Goal: Task Accomplishment & Management: Complete application form

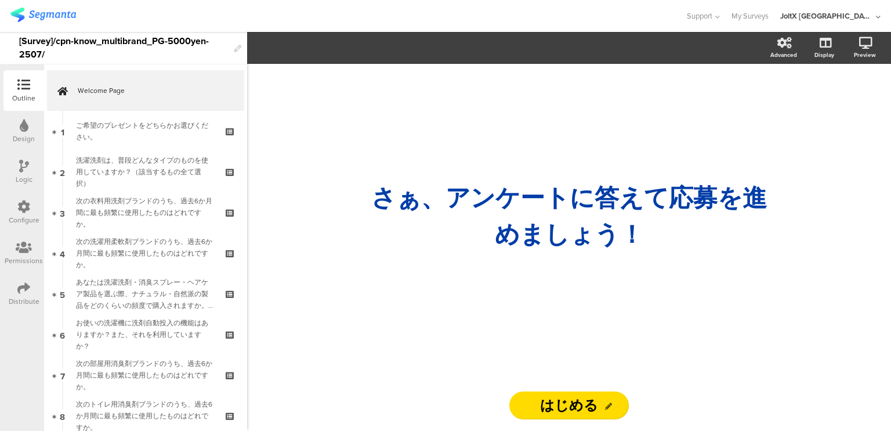
click at [867, 15] on div "JoltX [GEOGRAPHIC_DATA]" at bounding box center [827, 15] width 93 height 11
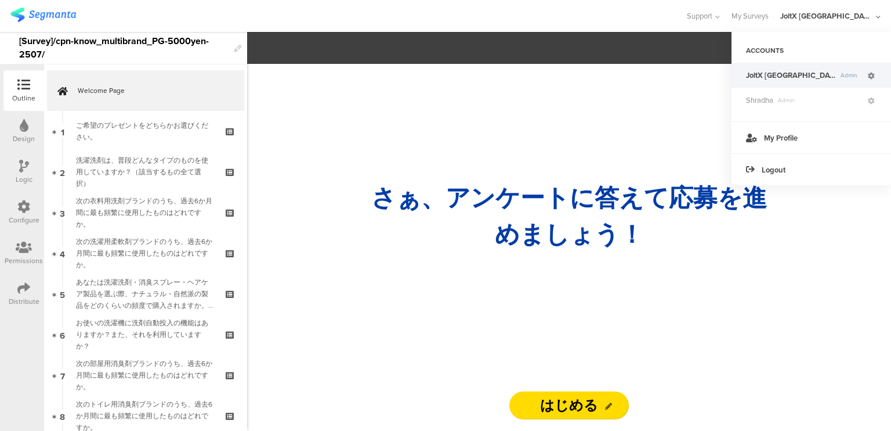
click at [876, 76] on link at bounding box center [871, 75] width 10 height 17
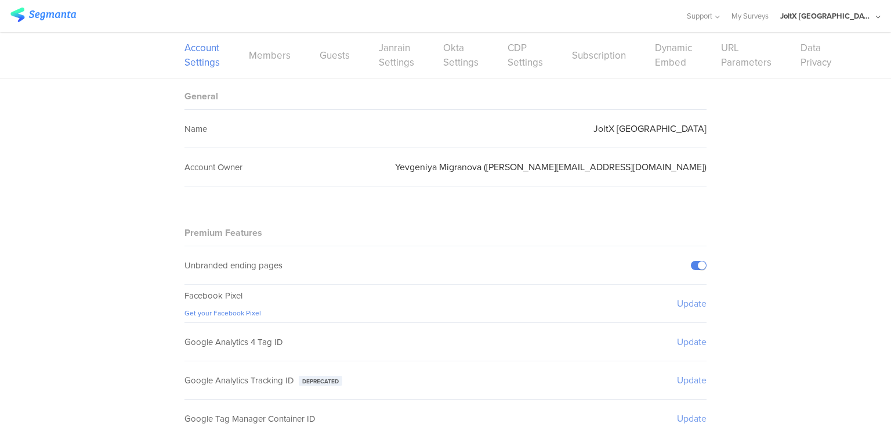
click at [498, 53] on div "Account Settings Members Guests Janrain Settings Okta Settings CDP Settings Sub…" at bounding box center [446, 55] width 522 height 46
click at [508, 53] on link "CDP Settings" at bounding box center [525, 55] width 35 height 29
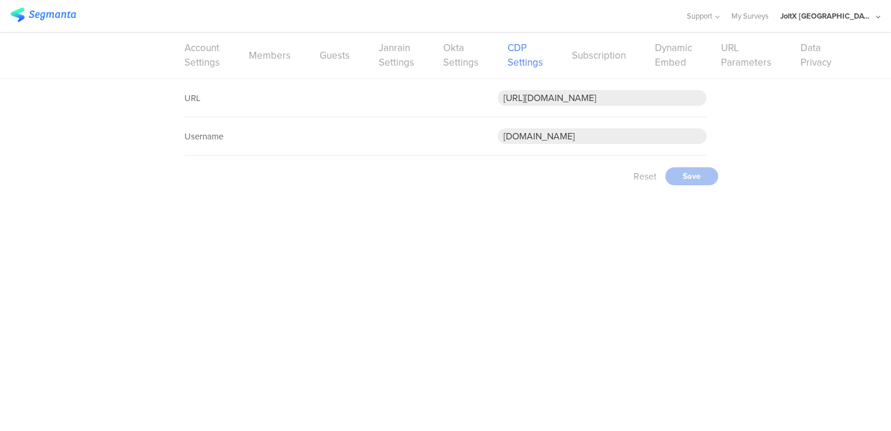
click at [456, 61] on link "Okta Settings" at bounding box center [460, 55] width 35 height 29
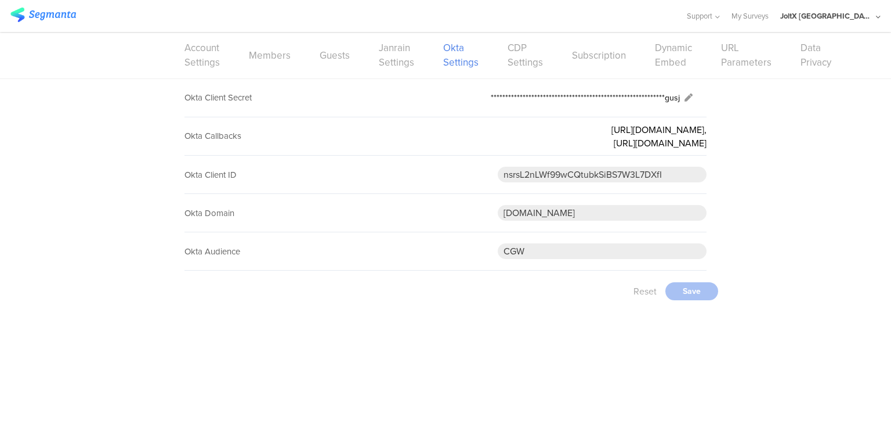
click at [689, 92] on link at bounding box center [688, 97] width 17 height 21
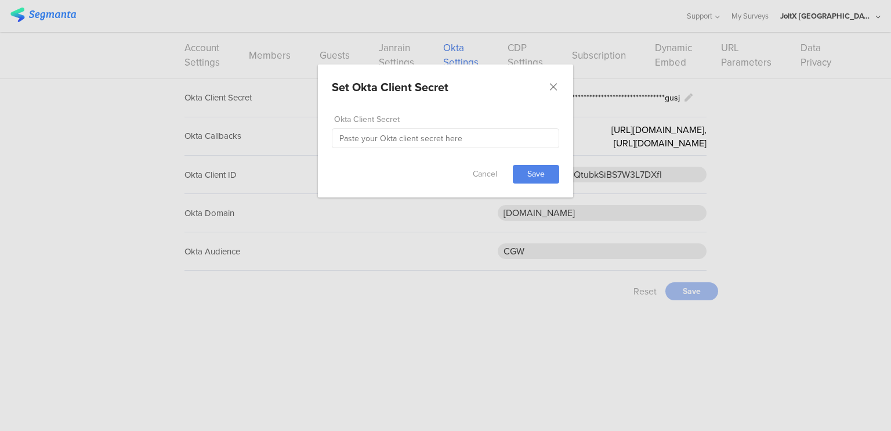
click at [726, 172] on div "Set Okta Client Secret Failed saving changes. If the problem persists please co…" at bounding box center [445, 215] width 891 height 431
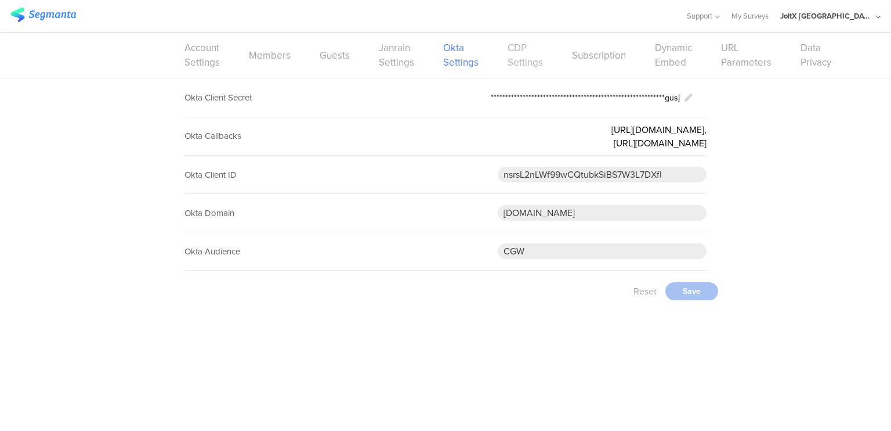
click at [509, 57] on link "CDP Settings" at bounding box center [525, 55] width 35 height 29
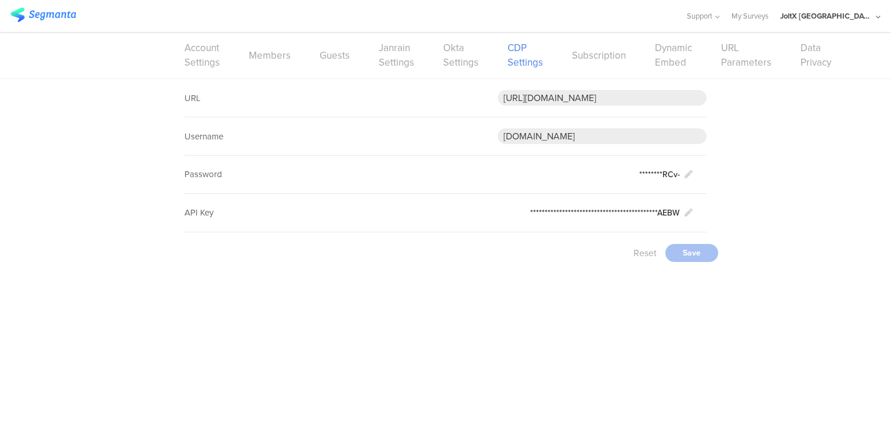
click at [856, 12] on div "JoltX [GEOGRAPHIC_DATA]" at bounding box center [827, 15] width 93 height 11
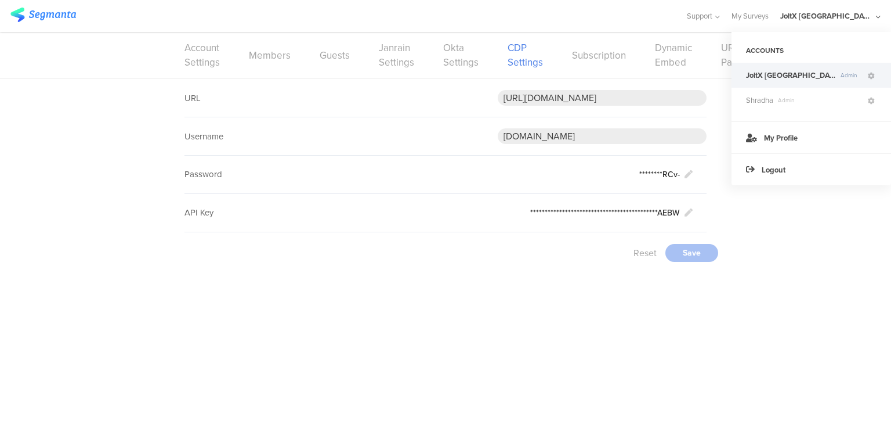
click at [338, 355] on ui-view at bounding box center [445, 351] width 891 height 157
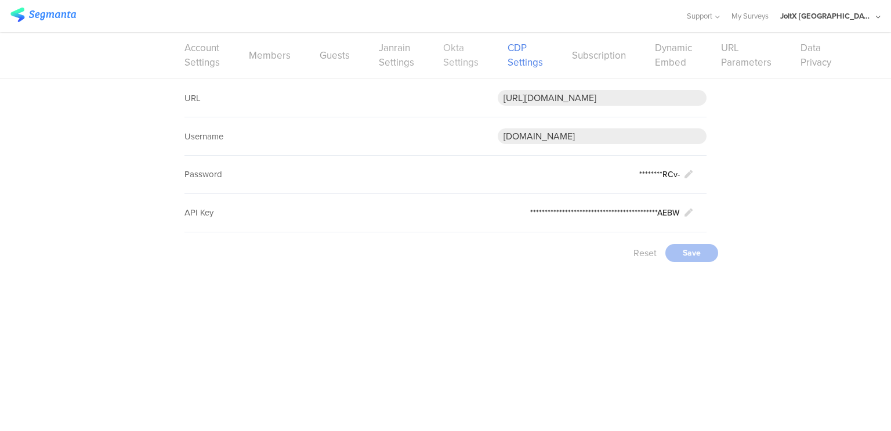
click at [463, 56] on link "Okta Settings" at bounding box center [460, 55] width 35 height 29
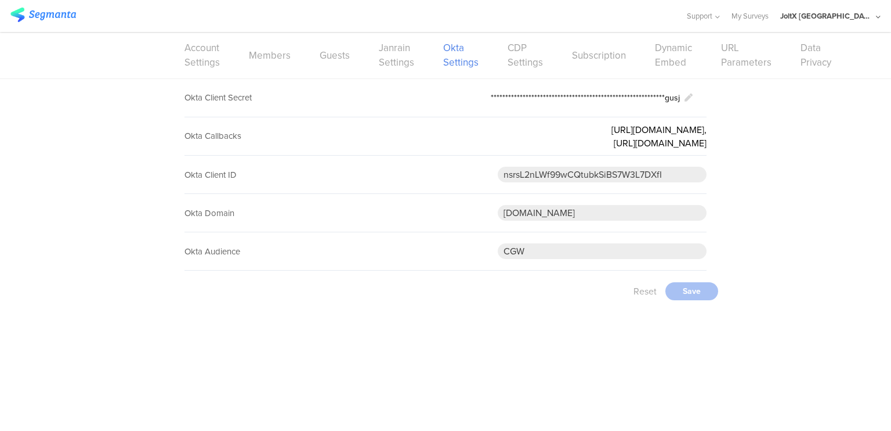
click at [436, 310] on div "Reset Save" at bounding box center [458, 290] width 546 height 41
click at [866, 20] on div "JoltX [GEOGRAPHIC_DATA]" at bounding box center [827, 15] width 93 height 11
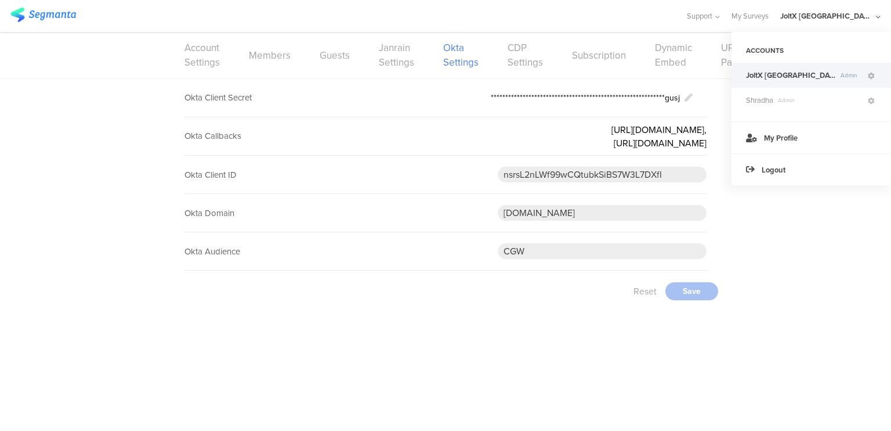
click at [779, 69] on div "JoltX Japan Admin" at bounding box center [812, 75] width 160 height 25
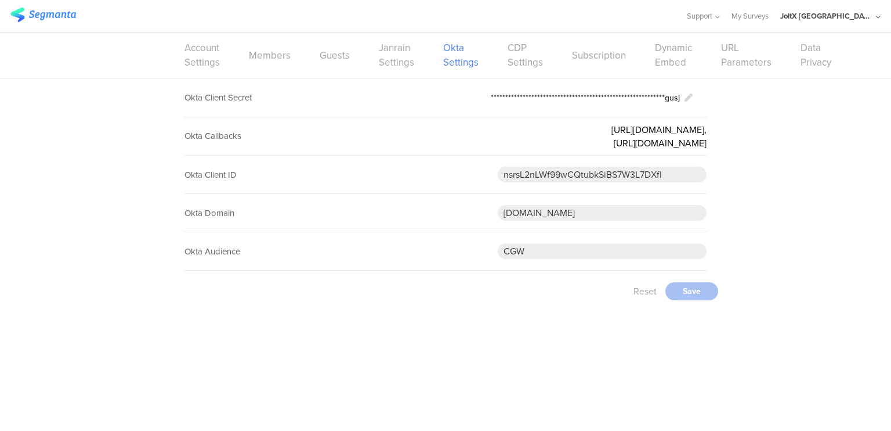
click at [53, 18] on img at bounding box center [43, 15] width 66 height 15
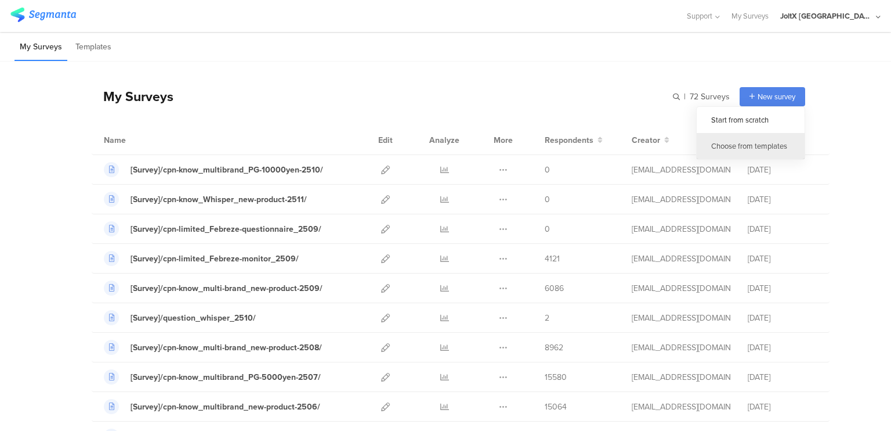
click at [741, 142] on div "Choose from templates" at bounding box center [751, 146] width 108 height 26
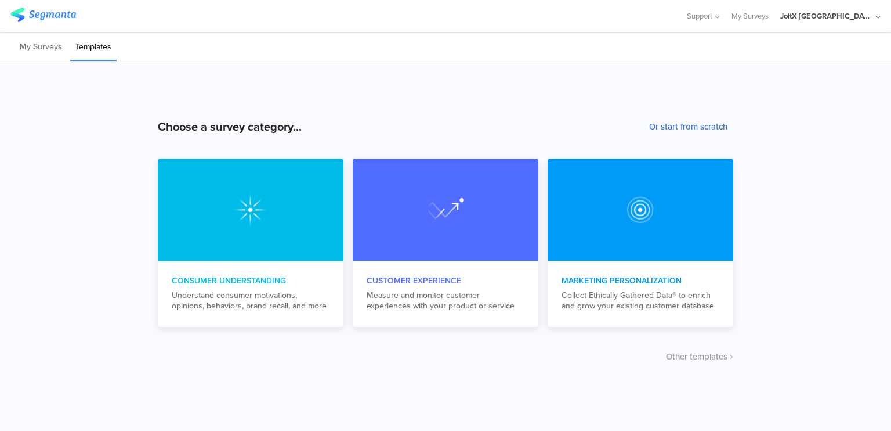
click at [681, 130] on button "Or start from scratch" at bounding box center [688, 126] width 78 height 13
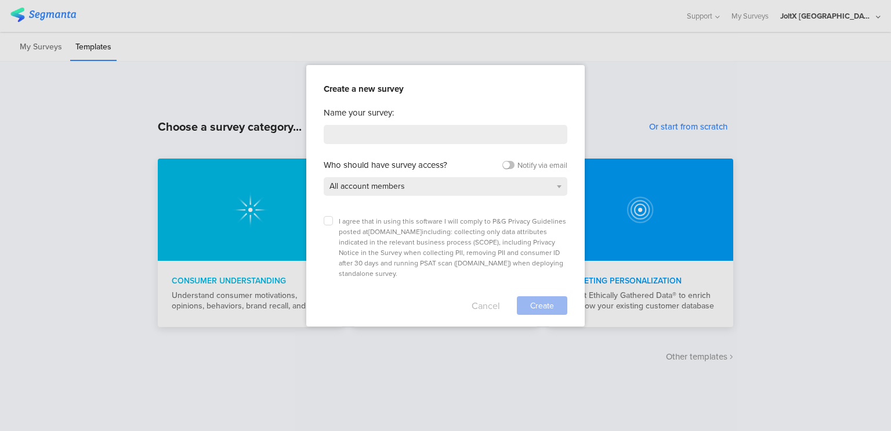
click at [486, 296] on button "Cancel" at bounding box center [486, 305] width 28 height 19
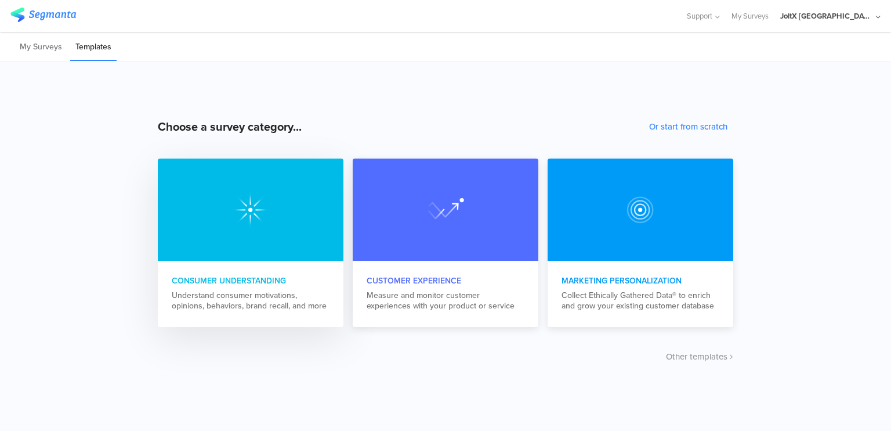
click at [251, 294] on div "Understand consumer motivations, opinions, behaviors, brand recall, and more" at bounding box center [251, 300] width 158 height 21
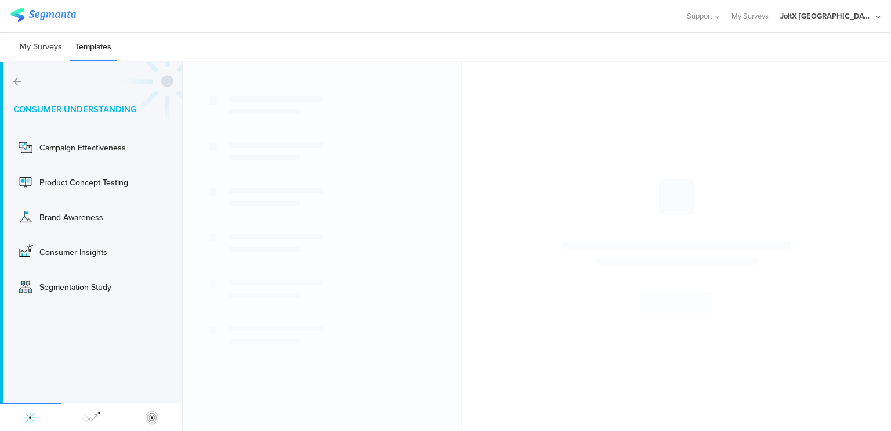
click at [41, 55] on li "My Surveys" at bounding box center [41, 47] width 53 height 27
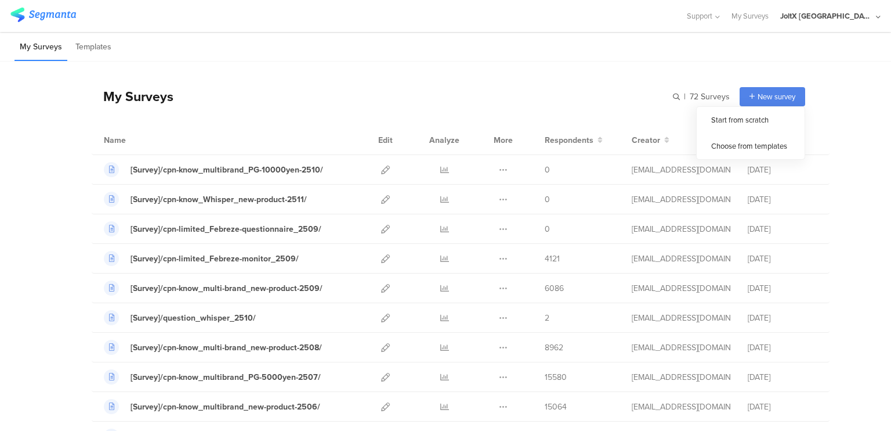
click at [768, 100] on span "New survey" at bounding box center [777, 96] width 38 height 11
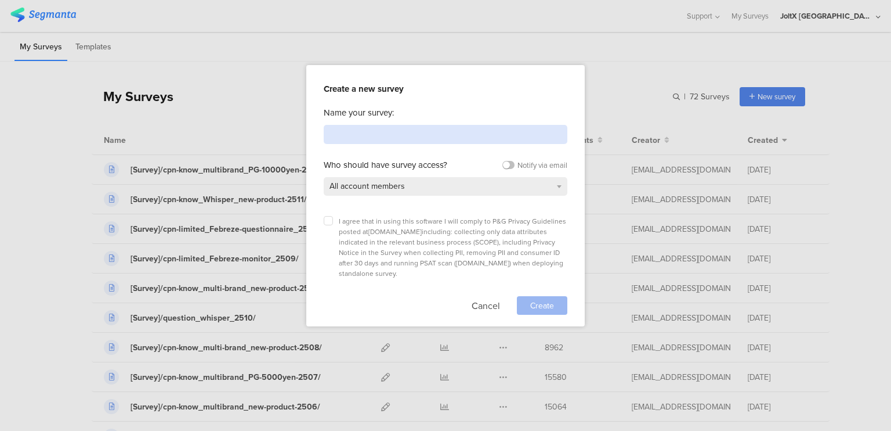
click at [494, 139] on input at bounding box center [446, 134] width 244 height 19
click at [461, 182] on div "All account members" at bounding box center [446, 186] width 244 height 19
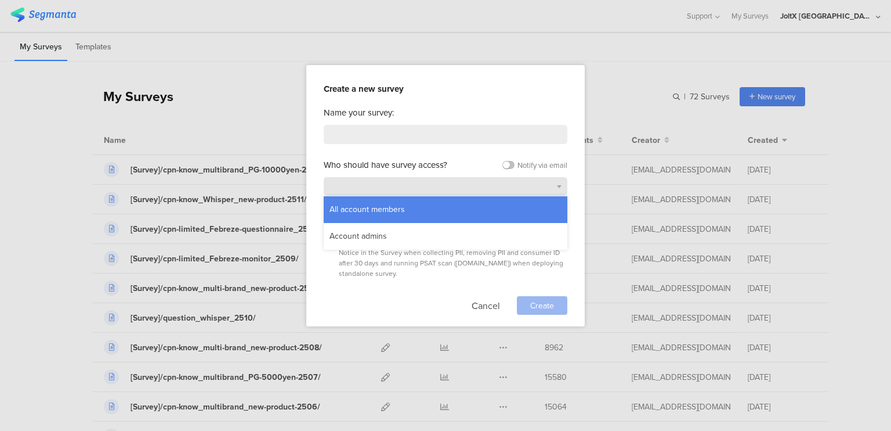
click at [461, 182] on div "All account members" at bounding box center [446, 186] width 244 height 19
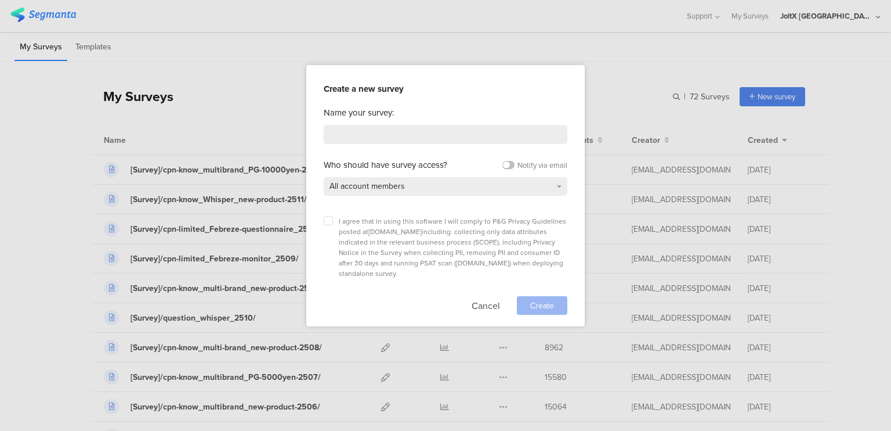
click at [434, 146] on div "Name your survey: Who should have survey access? Notify via email All account m…" at bounding box center [446, 210] width 244 height 208
click at [434, 138] on input at bounding box center [446, 134] width 244 height 19
type input "[Survey]/CDP-migration-dummy-survey"
click at [330, 221] on label at bounding box center [328, 220] width 9 height 9
click at [0, 0] on input "checkbox" at bounding box center [0, 0] width 0 height 0
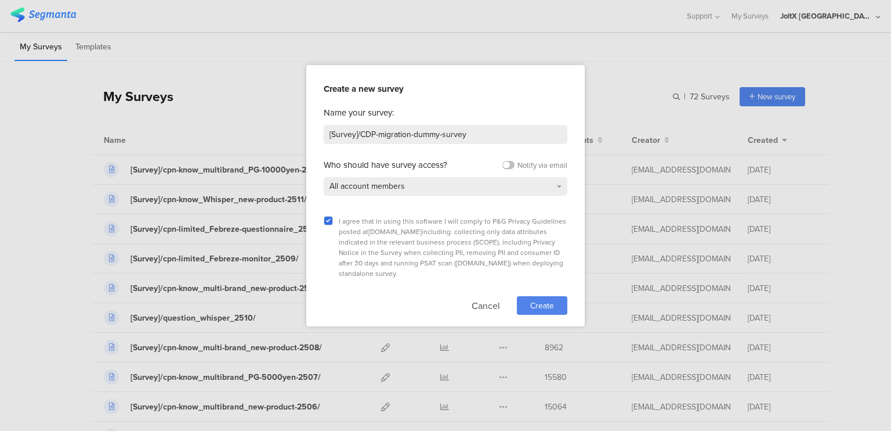
click at [553, 299] on span "Create" at bounding box center [542, 305] width 24 height 12
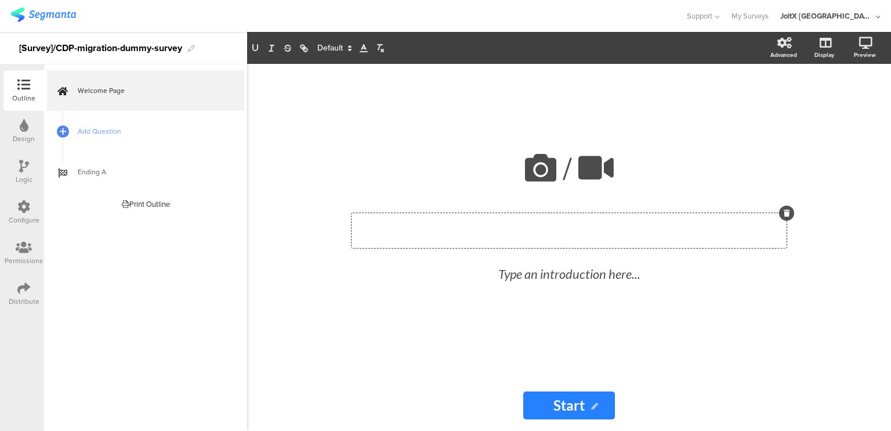
click at [542, 245] on div "Type a heading here..." at bounding box center [569, 230] width 435 height 35
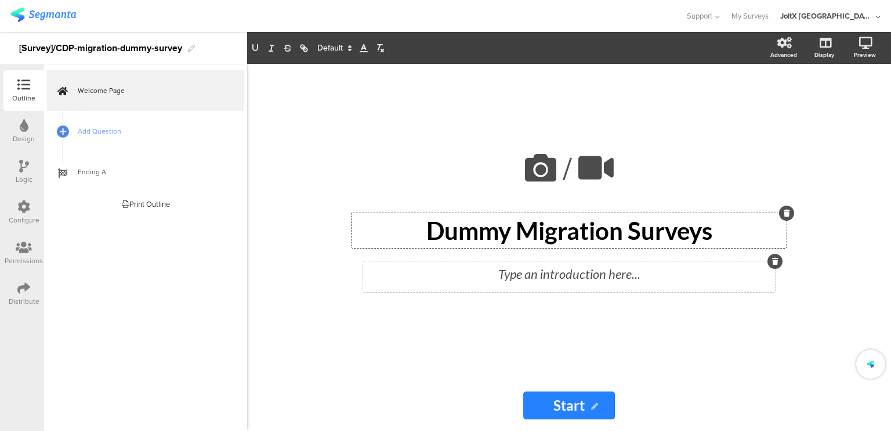
click at [540, 270] on div "Type an introduction here..." at bounding box center [569, 276] width 412 height 31
click at [530, 345] on div "/ Dummy Migration Surveys Dummy Migration Surveys Testing one Testing one" at bounding box center [569, 222] width 464 height 316
click at [132, 132] on span "Add Question" at bounding box center [152, 131] width 149 height 12
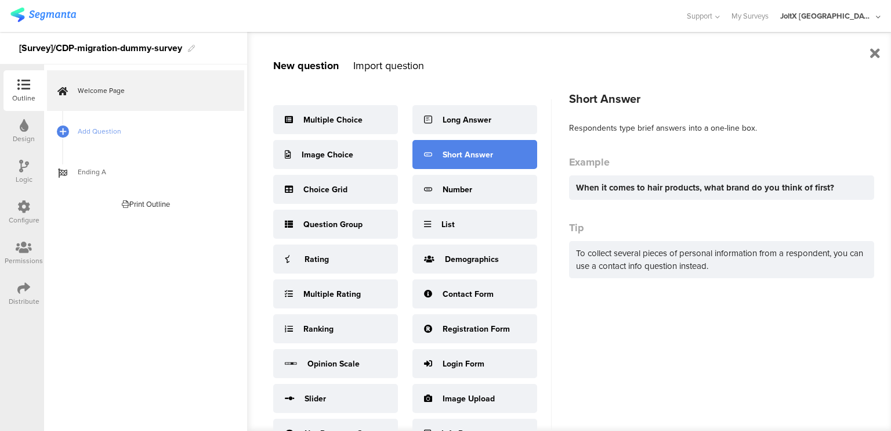
click at [466, 147] on div "Short Answer" at bounding box center [475, 154] width 125 height 29
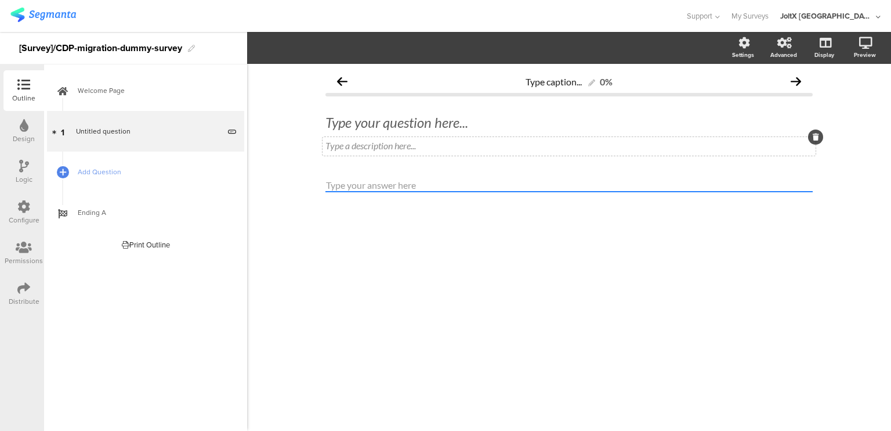
click at [447, 150] on div "Type a description here..." at bounding box center [569, 146] width 493 height 19
click at [430, 185] on input "text" at bounding box center [569, 185] width 487 height 13
click at [434, 151] on div "Question 1 Question 1" at bounding box center [569, 146] width 493 height 19
click at [569, 173] on div "Type caption... 0% Type your question here... Question 1 Question 1" at bounding box center [569, 151] width 487 height 163
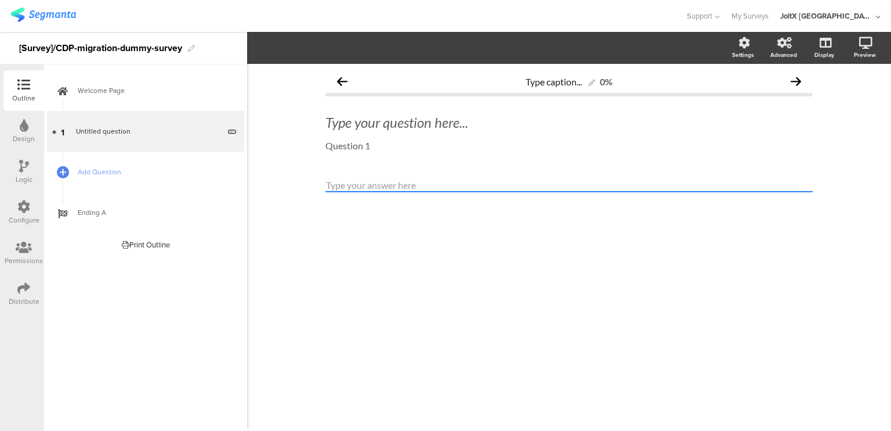
click at [569, 173] on div "Type caption... 0% Type your question here... Question 1 Question 1" at bounding box center [569, 151] width 487 height 163
click at [460, 188] on input "text" at bounding box center [569, 185] width 487 height 13
click at [794, 78] on icon at bounding box center [796, 81] width 10 height 10
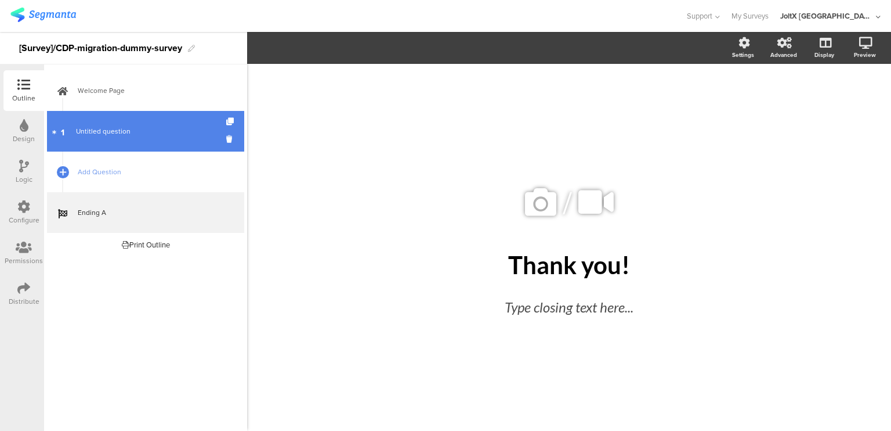
click at [156, 135] on span "Untitled question" at bounding box center [147, 131] width 143 height 12
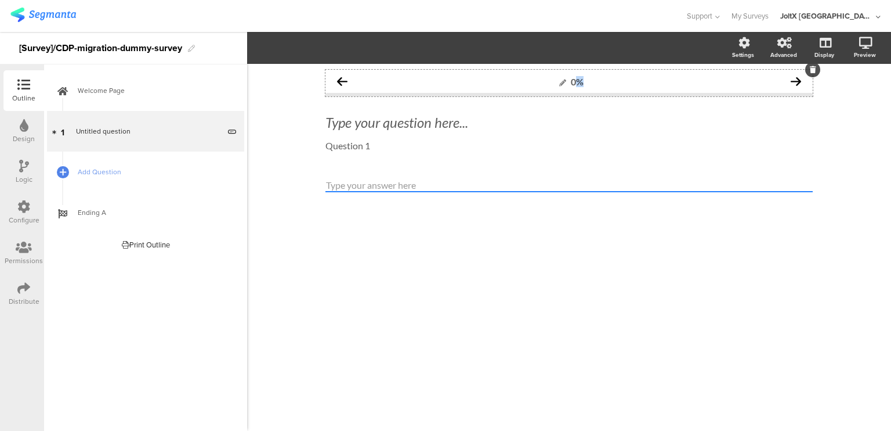
click at [573, 76] on div "0%" at bounding box center [569, 81] width 29 height 11
click at [455, 172] on div "What is question? 0% Type your question here... Question 1 Question 1" at bounding box center [569, 151] width 487 height 163
click at [448, 178] on div "What is question? 0% Type your question here... Question 1 Question 1" at bounding box center [569, 151] width 487 height 163
click at [420, 186] on input "text" at bounding box center [569, 185] width 487 height 13
click at [409, 139] on div "Question 1 Question 1 Question 1" at bounding box center [569, 146] width 493 height 19
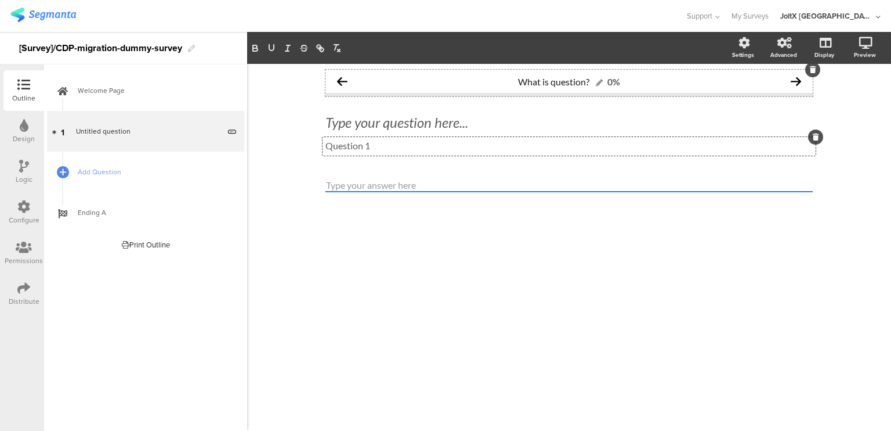
click at [409, 140] on p "Question 1" at bounding box center [569, 145] width 487 height 11
click at [395, 183] on input "text" at bounding box center [569, 185] width 487 height 13
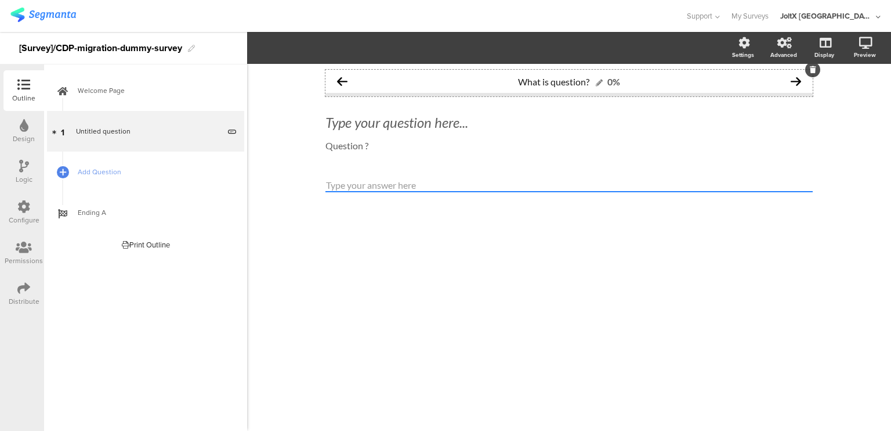
click at [566, 212] on div at bounding box center [569, 206] width 487 height 54
click at [341, 74] on div "What is question? 0%" at bounding box center [569, 81] width 487 height 23
click at [118, 171] on span "Add Question" at bounding box center [152, 172] width 149 height 12
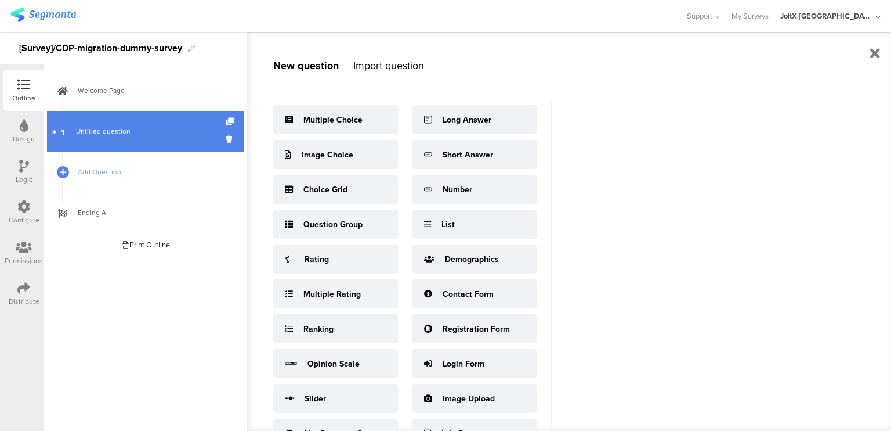
click at [130, 132] on span "Untitled question" at bounding box center [147, 131] width 143 height 12
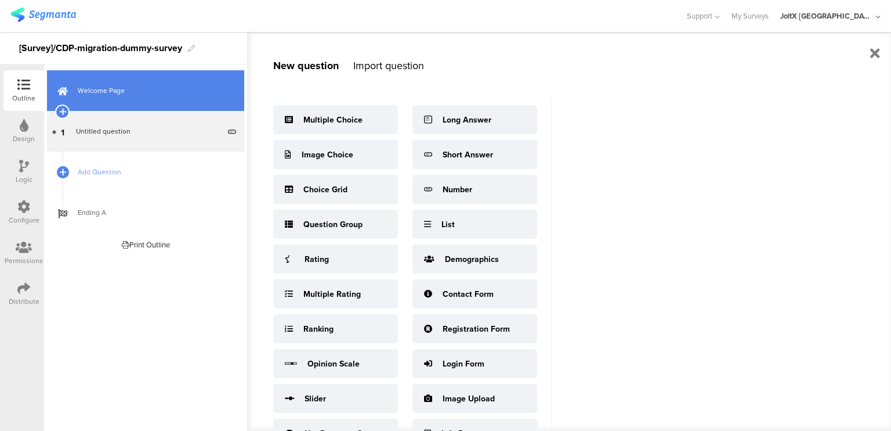
click at [122, 102] on link "Welcome Page" at bounding box center [145, 90] width 197 height 41
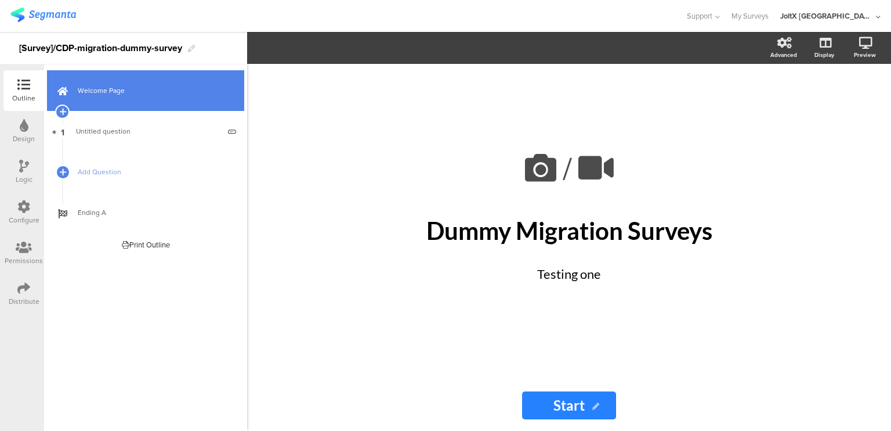
click at [122, 102] on link "Welcome Page" at bounding box center [145, 90] width 197 height 41
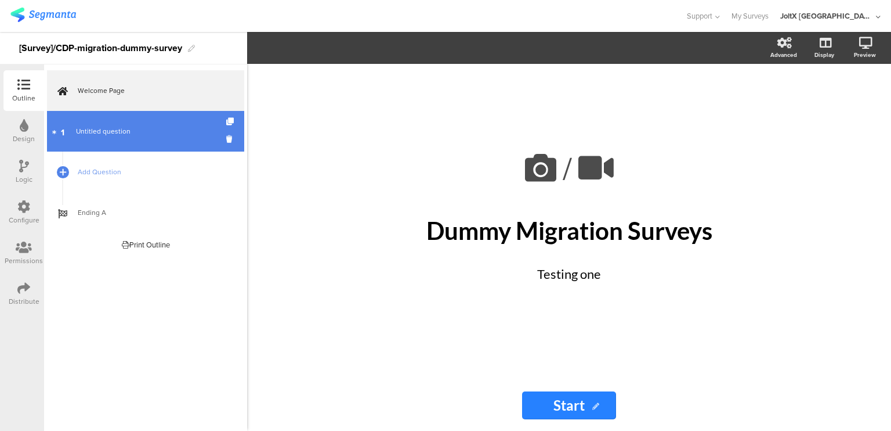
click at [145, 125] on span "Untitled question" at bounding box center [147, 131] width 143 height 12
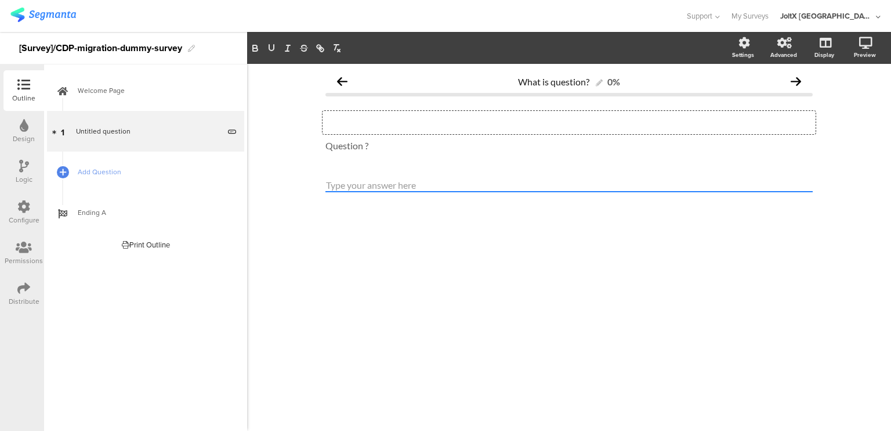
click at [584, 120] on div "Type your question here..." at bounding box center [569, 122] width 493 height 23
click at [388, 120] on p at bounding box center [569, 122] width 487 height 17
click at [374, 146] on div "Question ? Question ?" at bounding box center [569, 146] width 493 height 19
click at [389, 236] on div "What is question? 0% What is question ? What is question ? Question is answer Q…" at bounding box center [569, 151] width 511 height 175
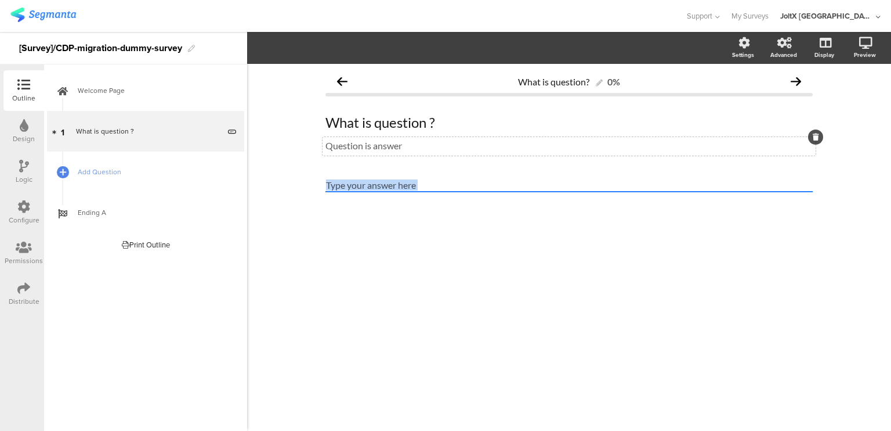
click at [389, 236] on div "What is question? 0% What is question ? What is question ? Question is answer Q…" at bounding box center [569, 151] width 511 height 175
click at [334, 227] on div at bounding box center [569, 206] width 487 height 54
click at [589, 229] on div at bounding box center [569, 206] width 487 height 54
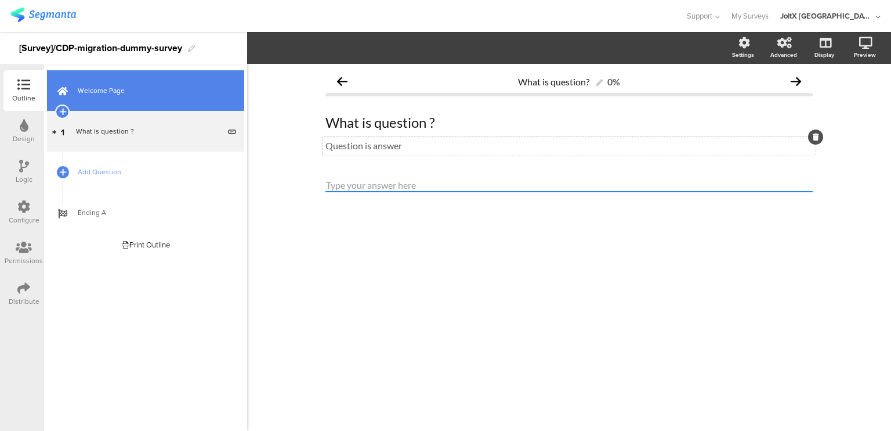
click at [100, 96] on link "Welcome Page" at bounding box center [145, 90] width 197 height 41
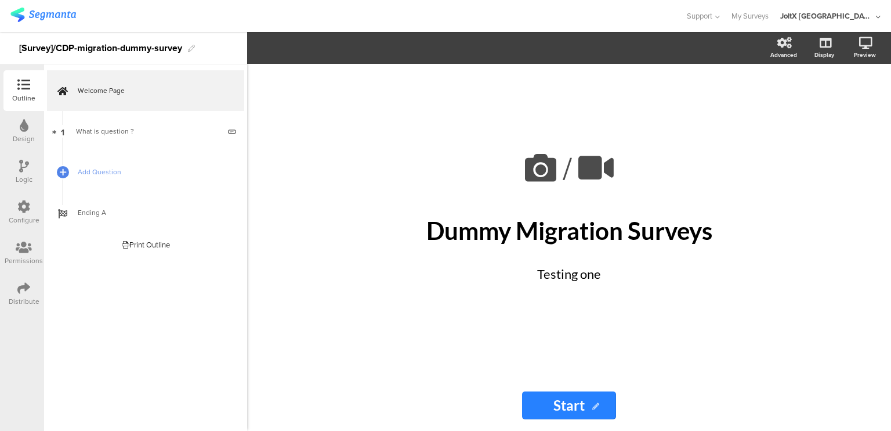
click at [27, 91] on icon at bounding box center [23, 84] width 13 height 13
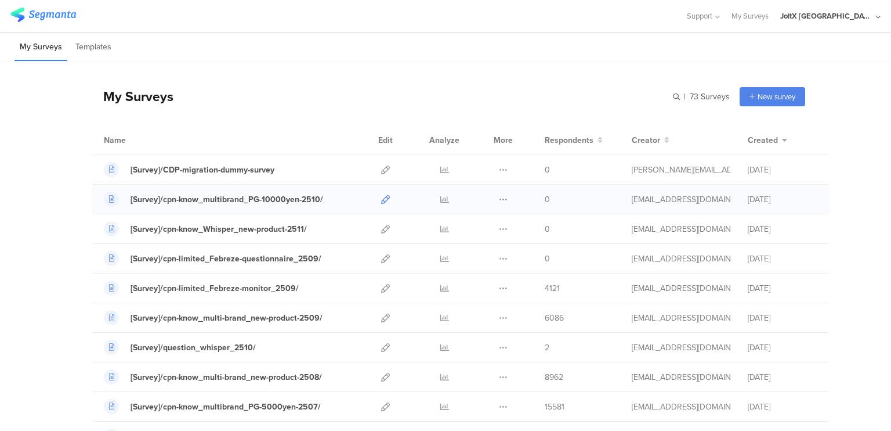
click at [385, 200] on icon at bounding box center [385, 199] width 9 height 9
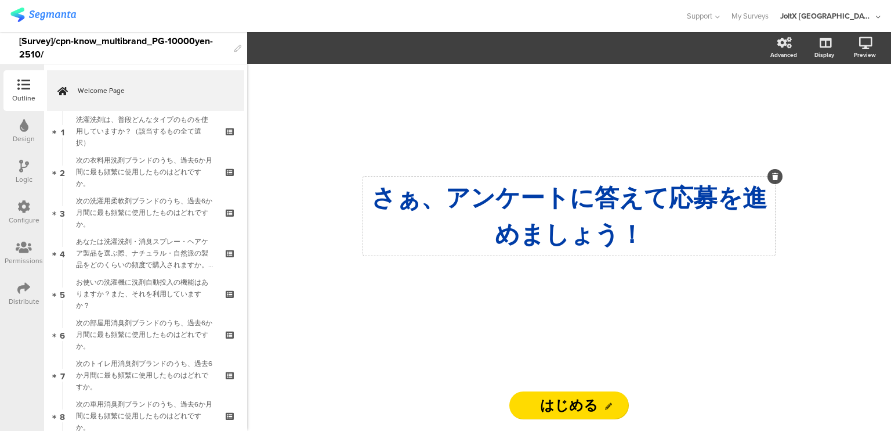
click at [470, 191] on div "さぁ、ア ﻿ ンケートに答えて応募を進めましょう！ さぁ、ア ﻿ ンケートに答えて応募を進めましょう！" at bounding box center [569, 215] width 412 height 79
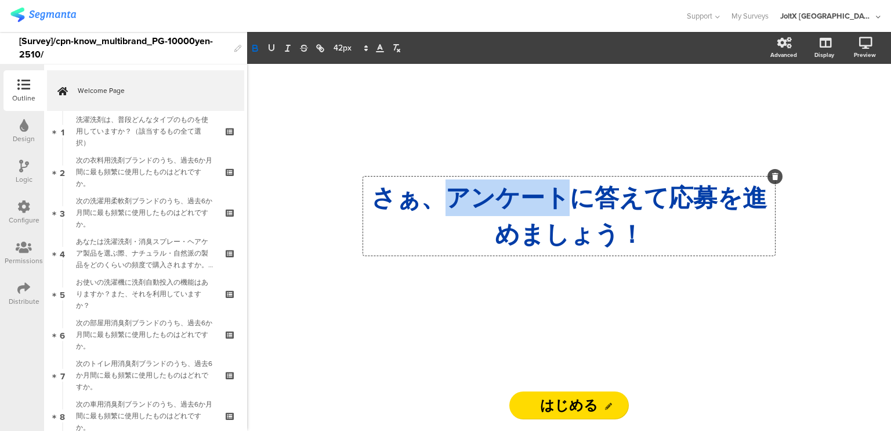
click at [470, 191] on strong "さぁ、ア﻿ンケートに答えて応募を進めましょう！" at bounding box center [569, 215] width 396 height 67
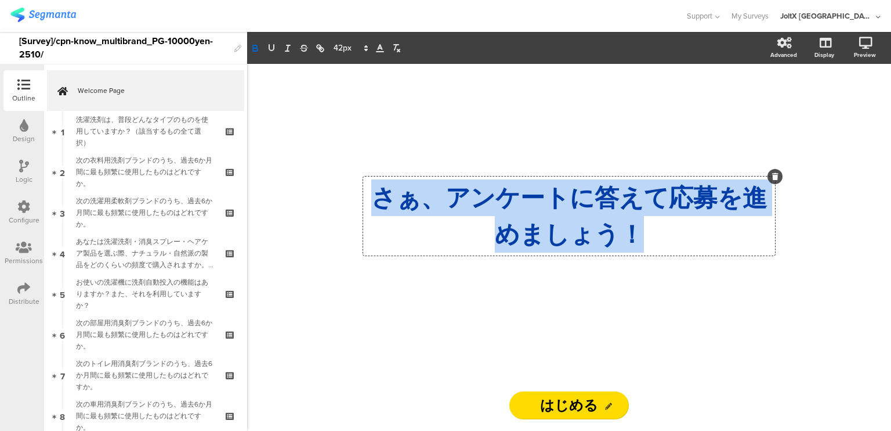
click at [470, 191] on strong "さぁ、ア﻿ンケートに答えて応募を進めましょう！" at bounding box center [569, 215] width 396 height 67
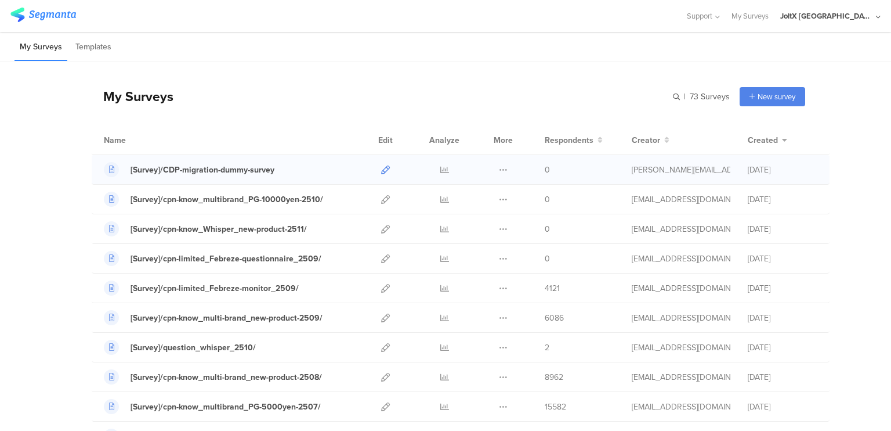
click at [381, 172] on icon at bounding box center [385, 169] width 9 height 9
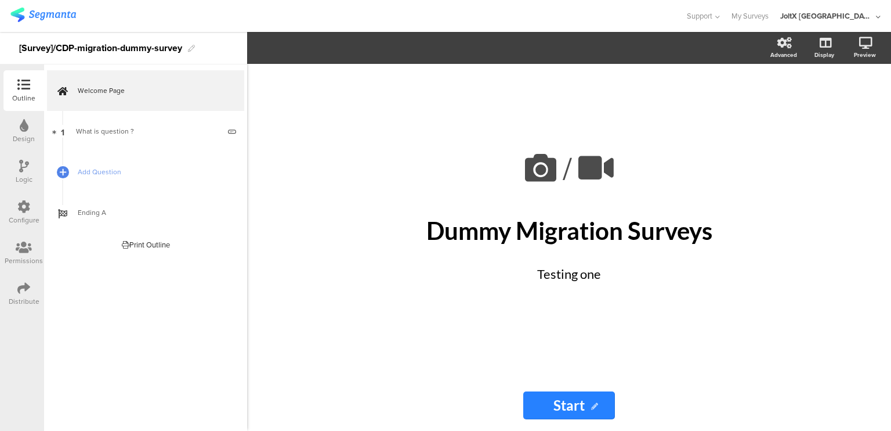
click at [32, 206] on div "Configure" at bounding box center [23, 212] width 41 height 41
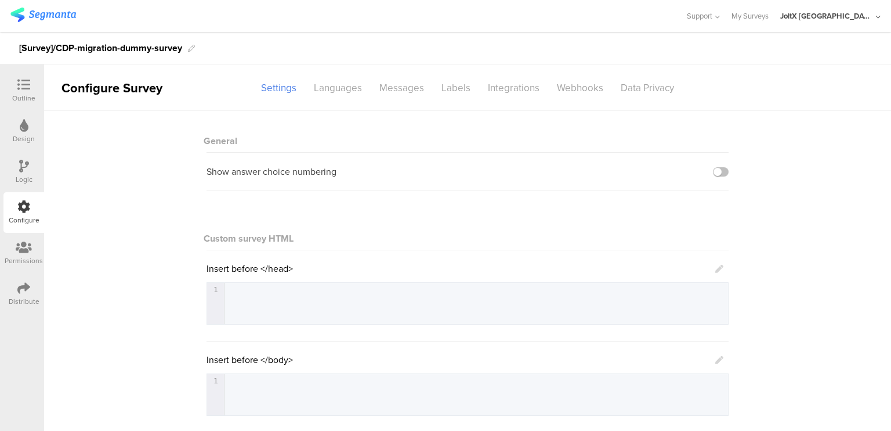
click at [32, 297] on div "Distribute" at bounding box center [24, 301] width 31 height 10
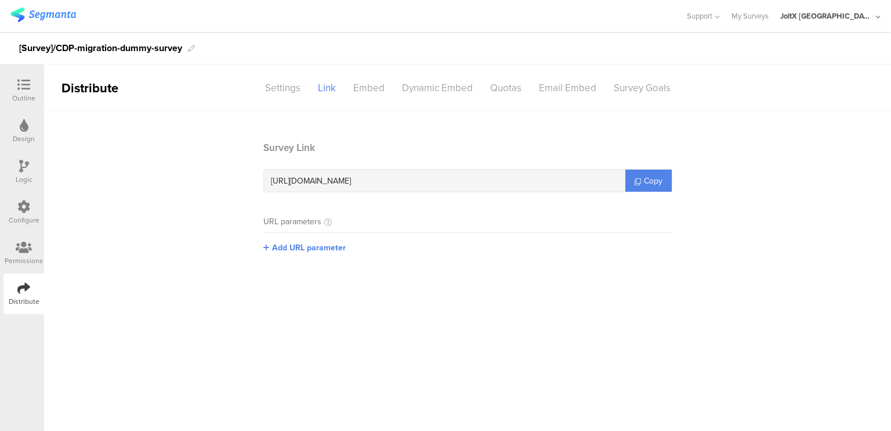
click at [29, 81] on icon at bounding box center [23, 84] width 13 height 13
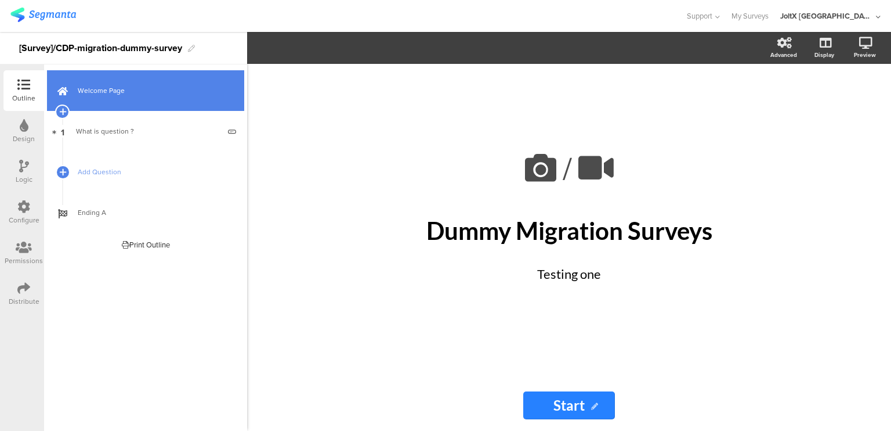
click at [169, 77] on link "Welcome Page" at bounding box center [145, 90] width 197 height 41
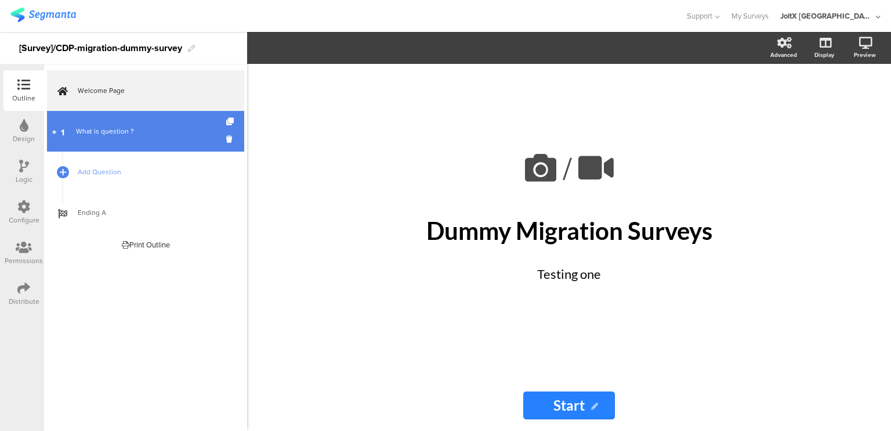
click at [150, 135] on div "What is question ?" at bounding box center [147, 131] width 143 height 12
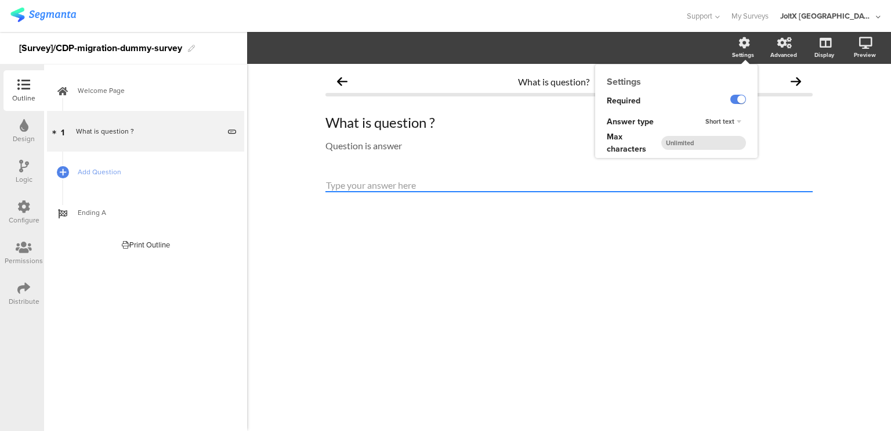
click at [728, 122] on span "Short text" at bounding box center [720, 121] width 29 height 9
click at [728, 122] on div "Short text Long text Short text Number" at bounding box center [731, 121] width 53 height 21
click at [126, 171] on span "Add Question" at bounding box center [152, 172] width 149 height 12
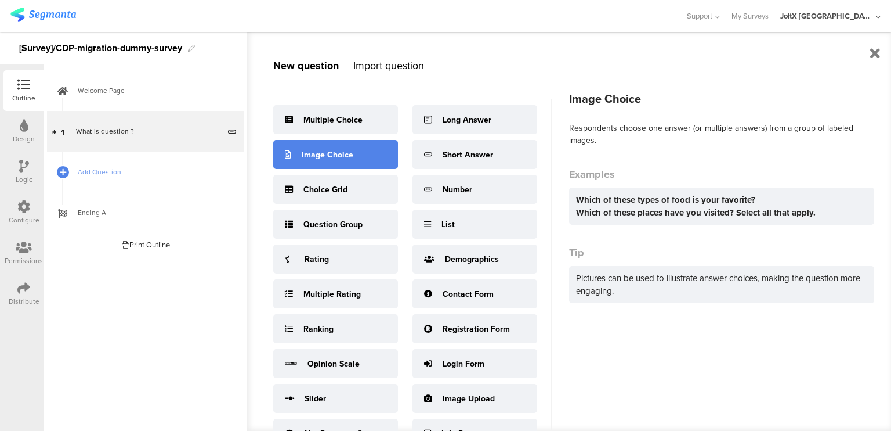
scroll to position [25, 0]
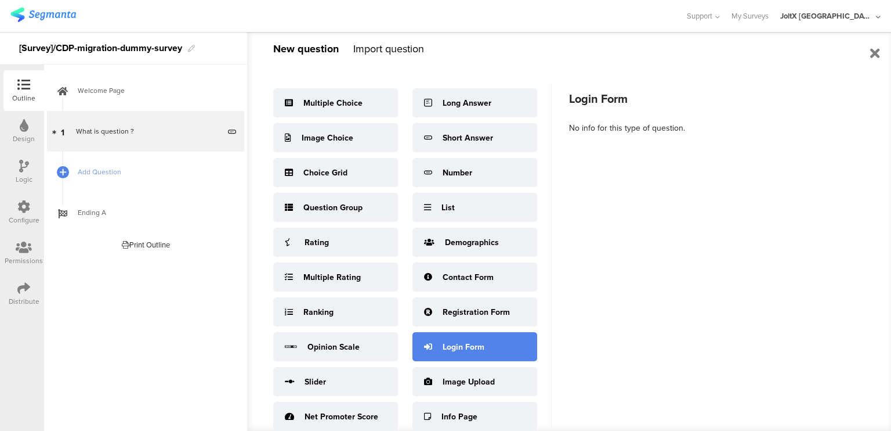
click at [484, 341] on div "Login Form" at bounding box center [464, 347] width 42 height 12
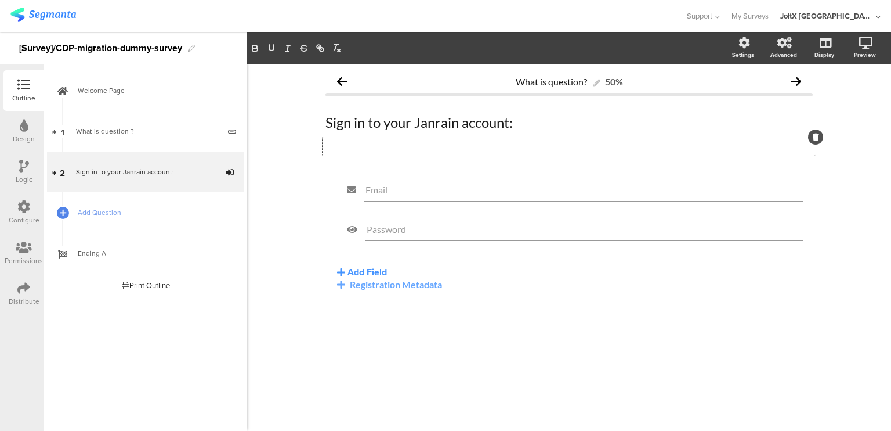
click at [514, 145] on div "Type a description here..." at bounding box center [569, 146] width 493 height 19
click at [497, 192] on input "Email" at bounding box center [584, 189] width 436 height 11
click at [499, 276] on div "Add Field Profile Named Parameter Text Name URL Email Date Phone number Dropdow…" at bounding box center [569, 274] width 464 height 32
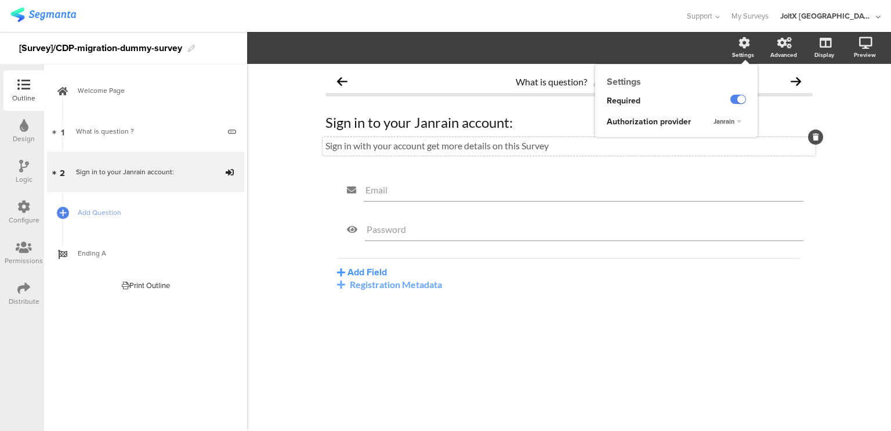
click at [720, 118] on span "Janrain" at bounding box center [724, 121] width 21 height 9
click at [715, 144] on div "Okta" at bounding box center [720, 145] width 68 height 12
click at [709, 166] on div "What is question? 50% Sign in to your Janrain account: Sign in to your Janrain …" at bounding box center [569, 207] width 487 height 275
click at [351, 272] on button "Add Field" at bounding box center [362, 271] width 50 height 13
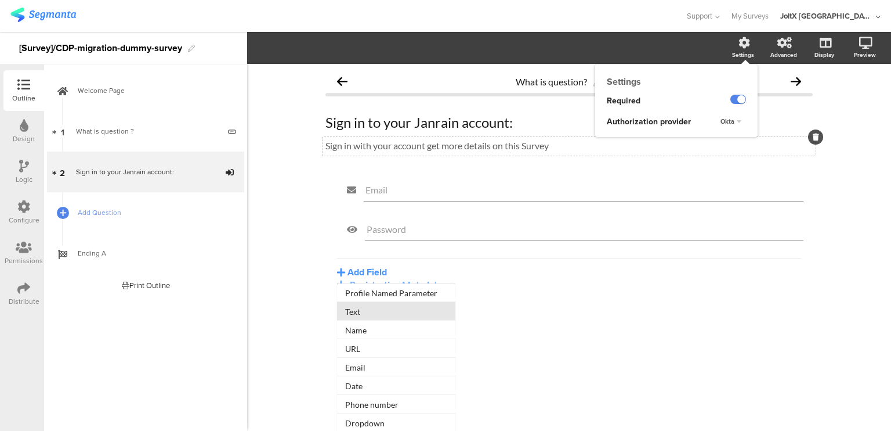
click at [375, 313] on button "Text" at bounding box center [396, 311] width 118 height 19
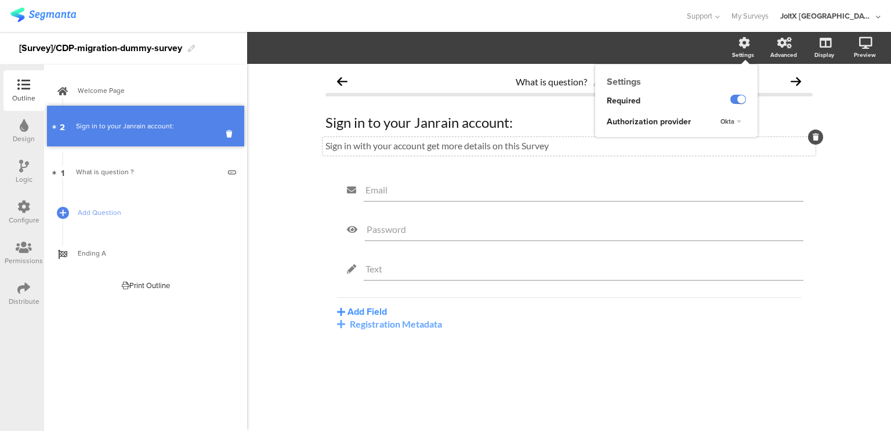
drag, startPoint x: 54, startPoint y: 171, endPoint x: 61, endPoint y: 125, distance: 46.4
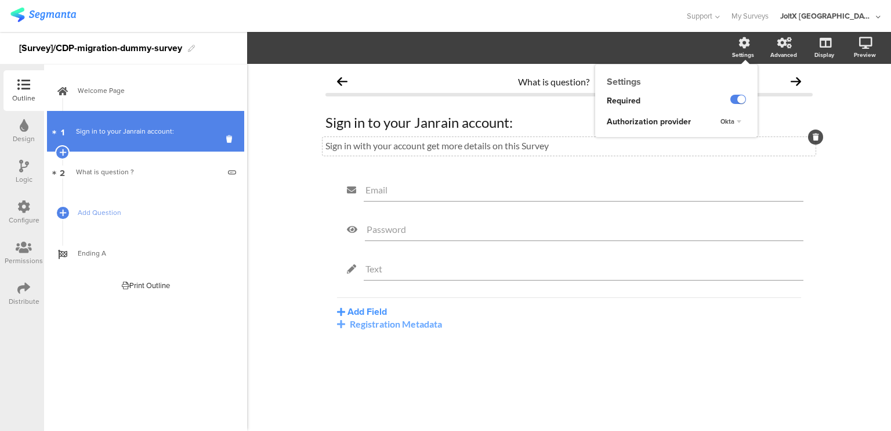
click at [109, 127] on div "Sign in to your Janrain account:" at bounding box center [145, 131] width 139 height 12
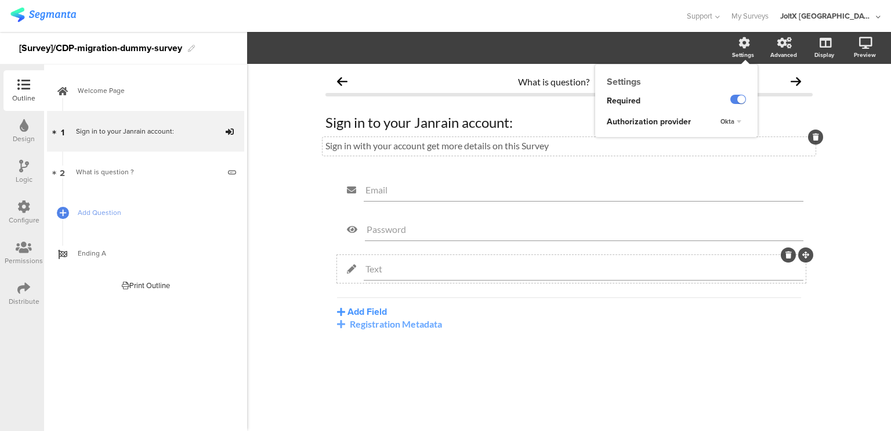
click at [447, 266] on input "Text" at bounding box center [584, 268] width 436 height 11
click at [794, 257] on div at bounding box center [788, 254] width 15 height 15
click at [786, 250] on div at bounding box center [788, 254] width 15 height 15
click at [787, 255] on icon at bounding box center [789, 254] width 6 height 7
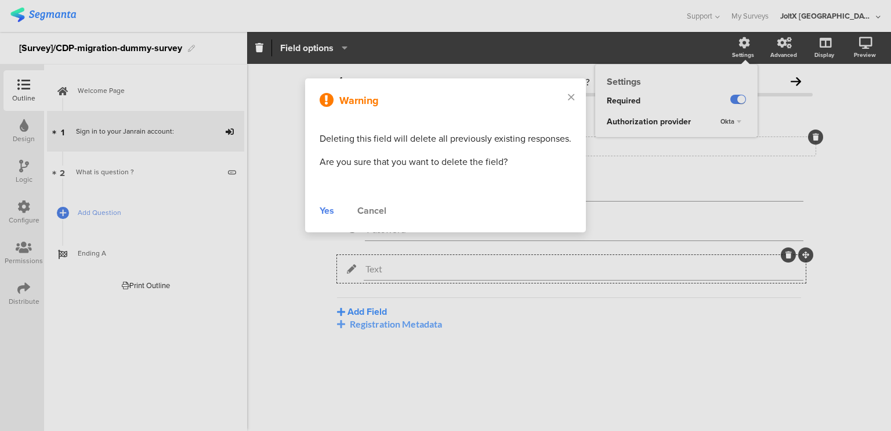
click at [787, 255] on div at bounding box center [445, 215] width 891 height 431
drag, startPoint x: 316, startPoint y: 208, endPoint x: 330, endPoint y: 212, distance: 14.9
click at [330, 212] on div "Warning Deleting this field will delete all previously existing responses. Are …" at bounding box center [445, 155] width 281 height 154
click at [330, 212] on div "Yes" at bounding box center [327, 211] width 15 height 14
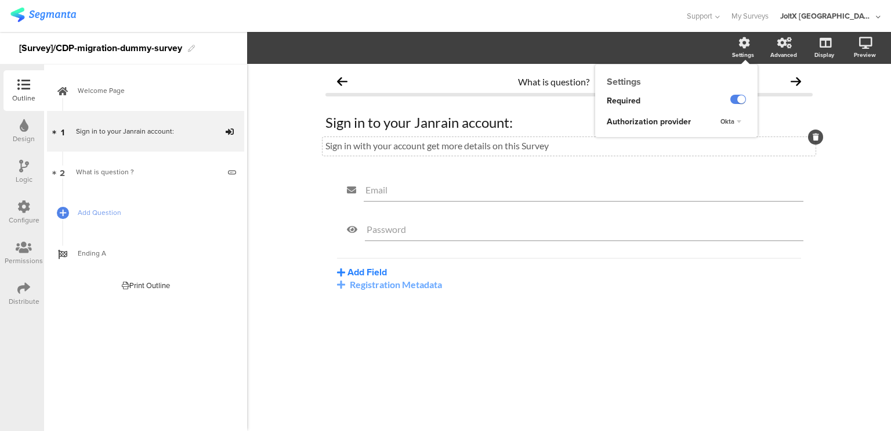
click at [375, 271] on button "Add Field" at bounding box center [362, 271] width 50 height 13
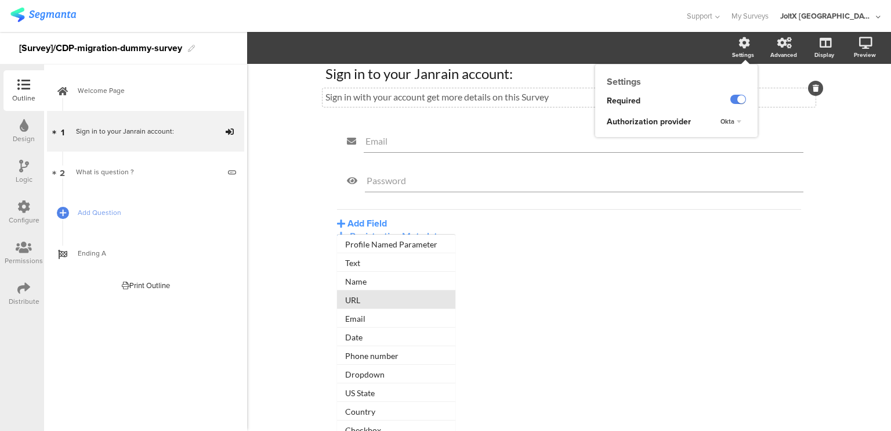
scroll to position [56, 0]
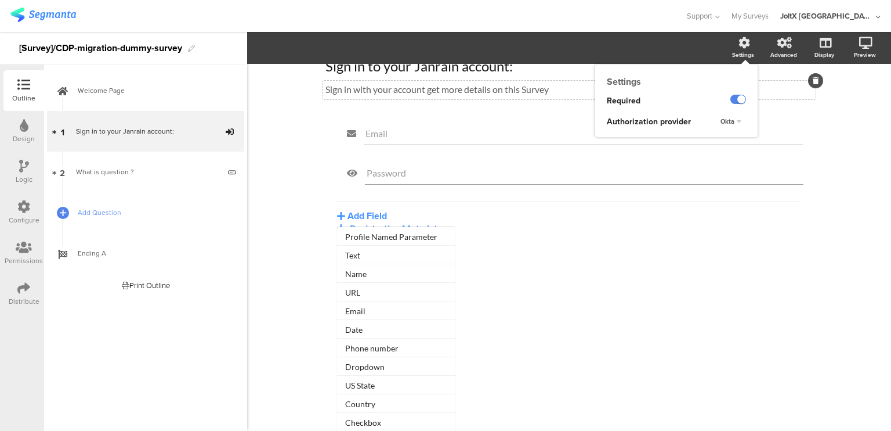
click at [562, 338] on div "What is question? 0% Sign in to your Janrain account: Sign in to your Janrain a…" at bounding box center [569, 247] width 644 height 367
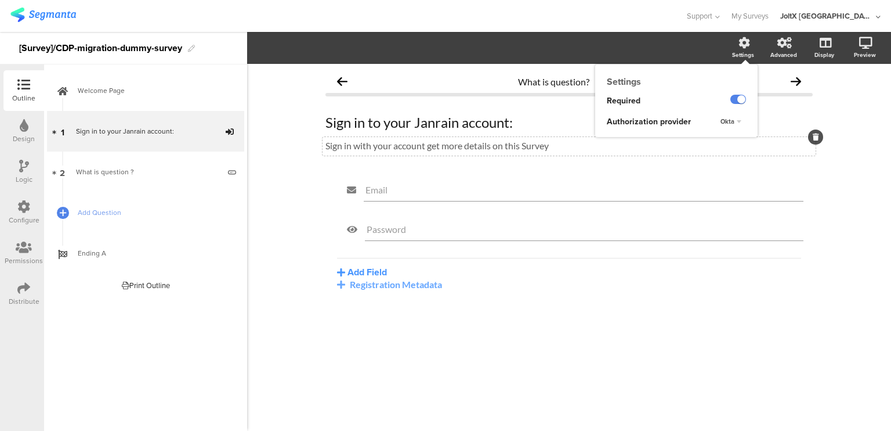
scroll to position [0, 0]
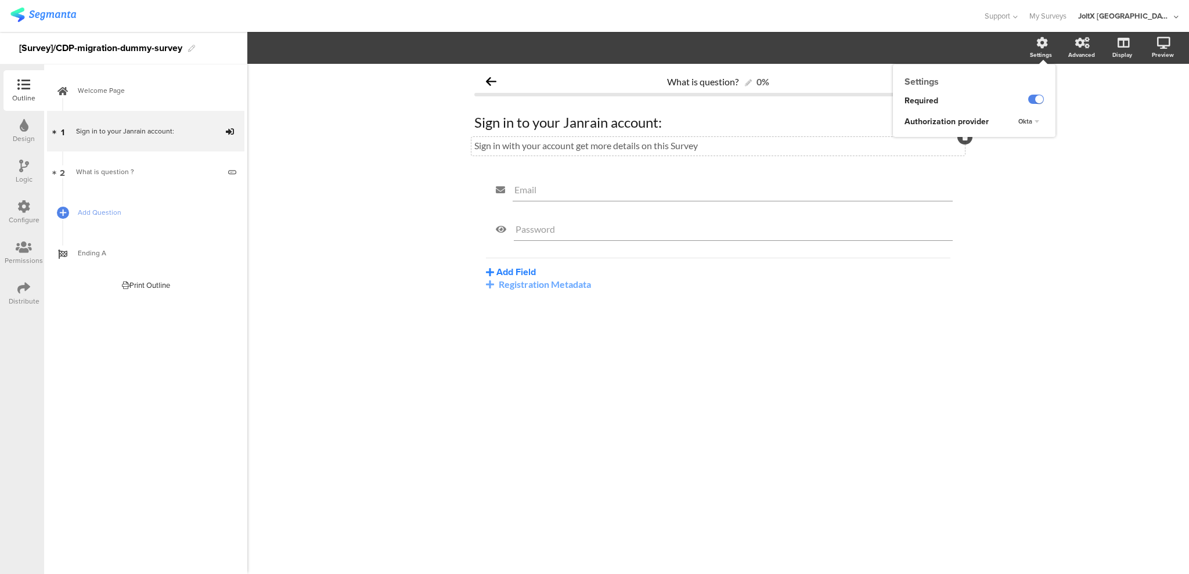
click at [508, 275] on button "Add Field" at bounding box center [511, 271] width 50 height 13
click at [536, 308] on button "Text" at bounding box center [545, 311] width 118 height 19
click at [558, 328] on div "Registration Metadata" at bounding box center [718, 323] width 464 height 11
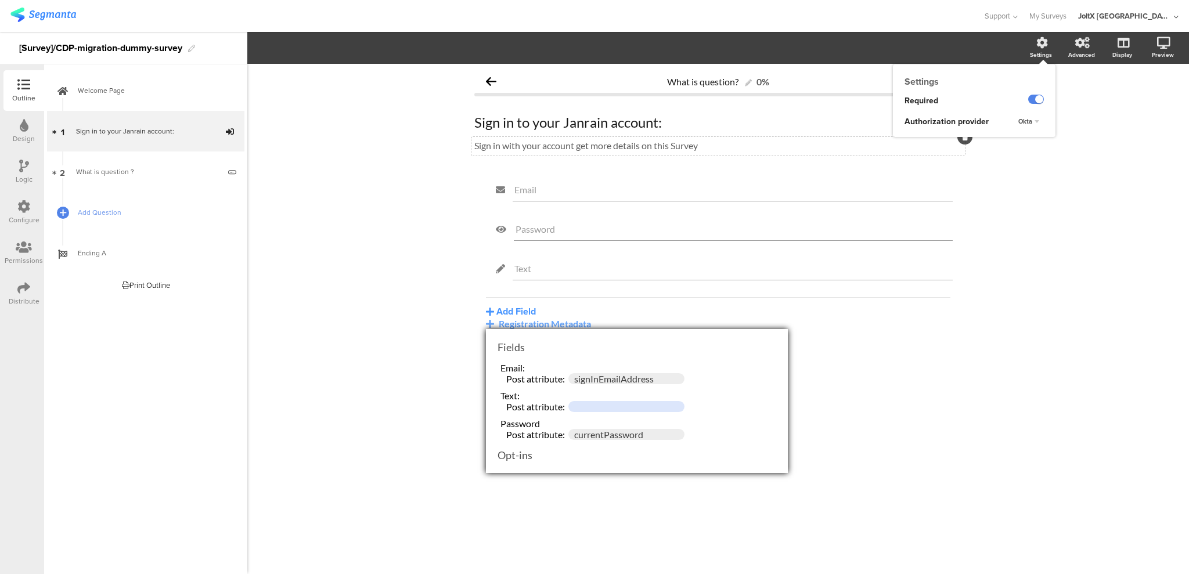
click at [606, 404] on input "text" at bounding box center [626, 406] width 116 height 11
click at [585, 270] on input "Text" at bounding box center [732, 268] width 436 height 11
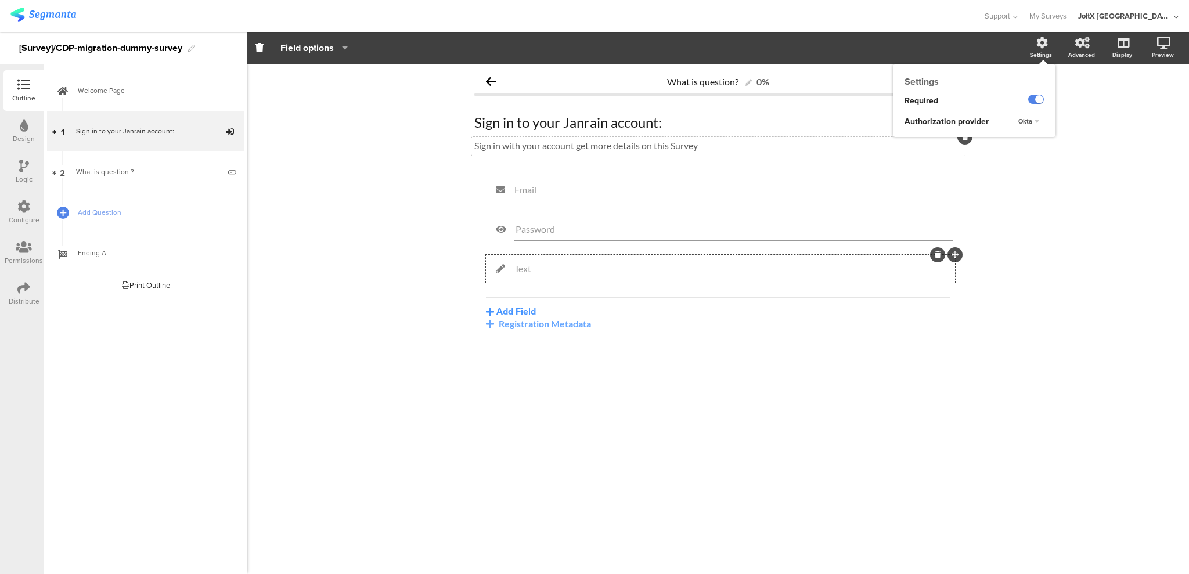
click at [585, 270] on input "Text" at bounding box center [732, 268] width 436 height 11
type input "T"
click at [578, 272] on input "consumer" at bounding box center [732, 268] width 436 height 11
type input "consumerID"
click at [500, 314] on button "Add Field" at bounding box center [511, 311] width 50 height 13
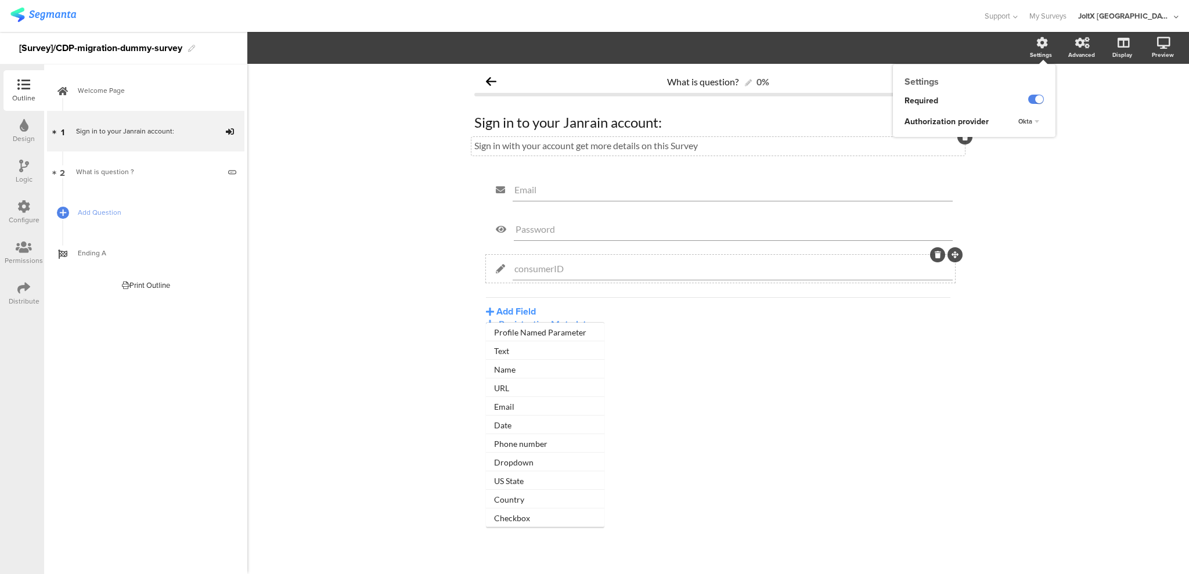
click at [559, 272] on input "consumerID" at bounding box center [732, 268] width 436 height 11
click at [516, 311] on button "Add Field" at bounding box center [511, 311] width 50 height 13
click at [532, 354] on button "Text" at bounding box center [545, 350] width 118 height 19
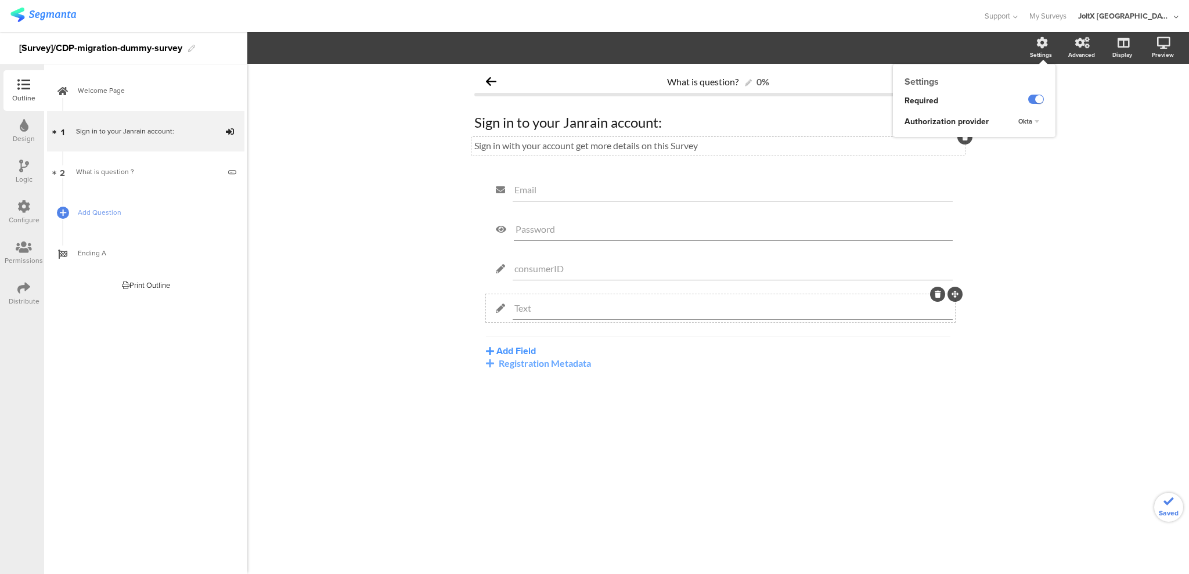
click at [544, 304] on input "Text" at bounding box center [732, 307] width 436 height 11
type input "T"
type input "sourceID"
drag, startPoint x: 952, startPoint y: 254, endPoint x: 951, endPoint y: 215, distance: 38.9
drag, startPoint x: 959, startPoint y: 295, endPoint x: 955, endPoint y: 276, distance: 19.6
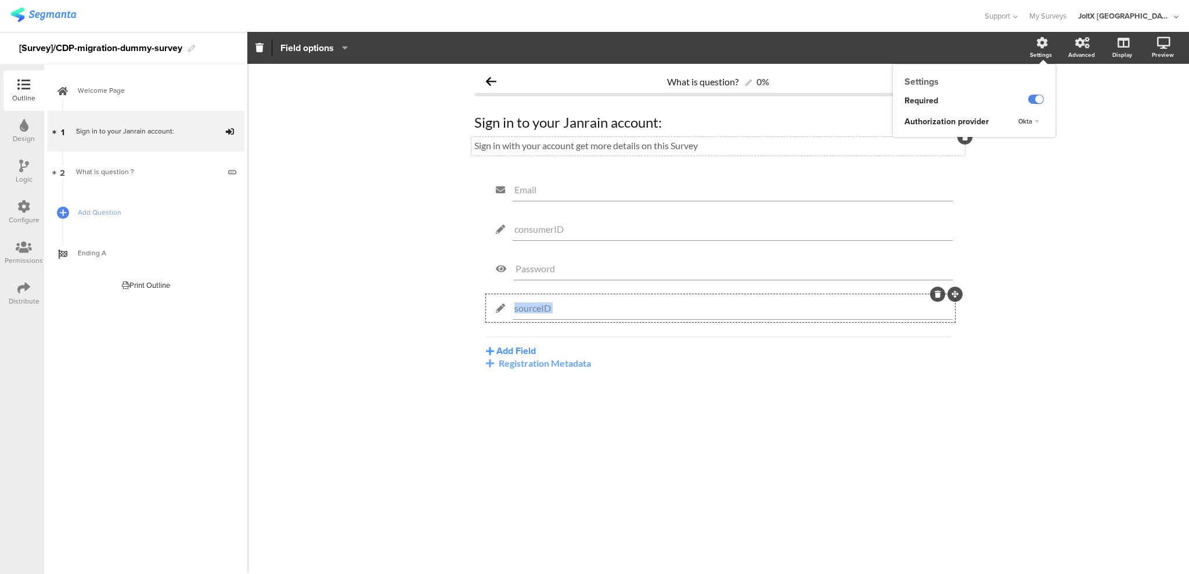
click at [891, 276] on div "Email consumerID Password sourceID Add Field Profile Named Parameter Text Name …" at bounding box center [717, 272] width 487 height 193
drag, startPoint x: 955, startPoint y: 295, endPoint x: 954, endPoint y: 247, distance: 48.8
click at [517, 363] on div "Registration Metadata" at bounding box center [718, 362] width 464 height 11
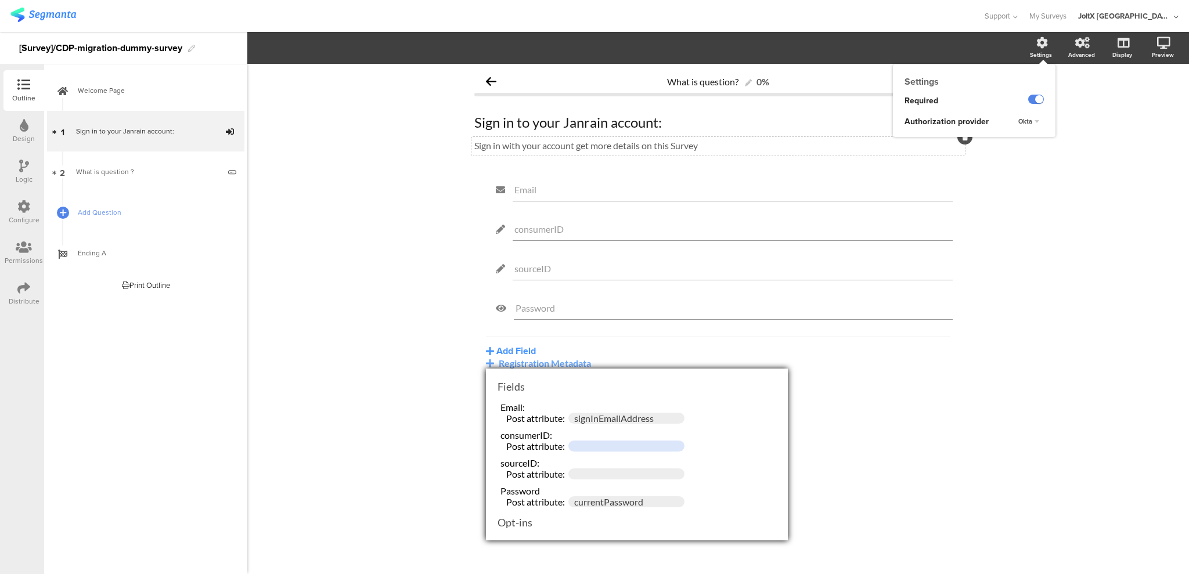
click at [573, 430] on input "text" at bounding box center [626, 445] width 116 height 11
type input "consumerId"
click at [579, 430] on input "text" at bounding box center [626, 473] width 116 height 11
type input "sourceId"
click at [442, 430] on div "What is question? 0% Sign in to your Janrain account: Sign in to your Janrain a…" at bounding box center [717, 319] width 941 height 510
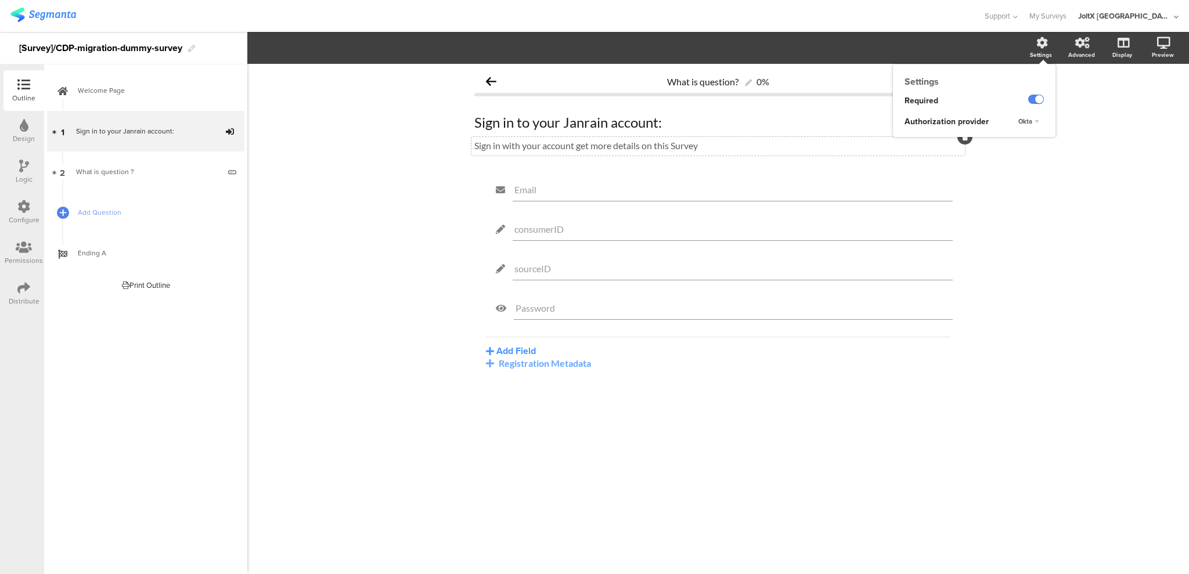
click at [442, 430] on div "What is question? 0% Sign in to your Janrain account: Sign in to your Janrain a…" at bounding box center [717, 319] width 941 height 510
click at [524, 367] on div "Registration Metadata" at bounding box center [718, 362] width 464 height 11
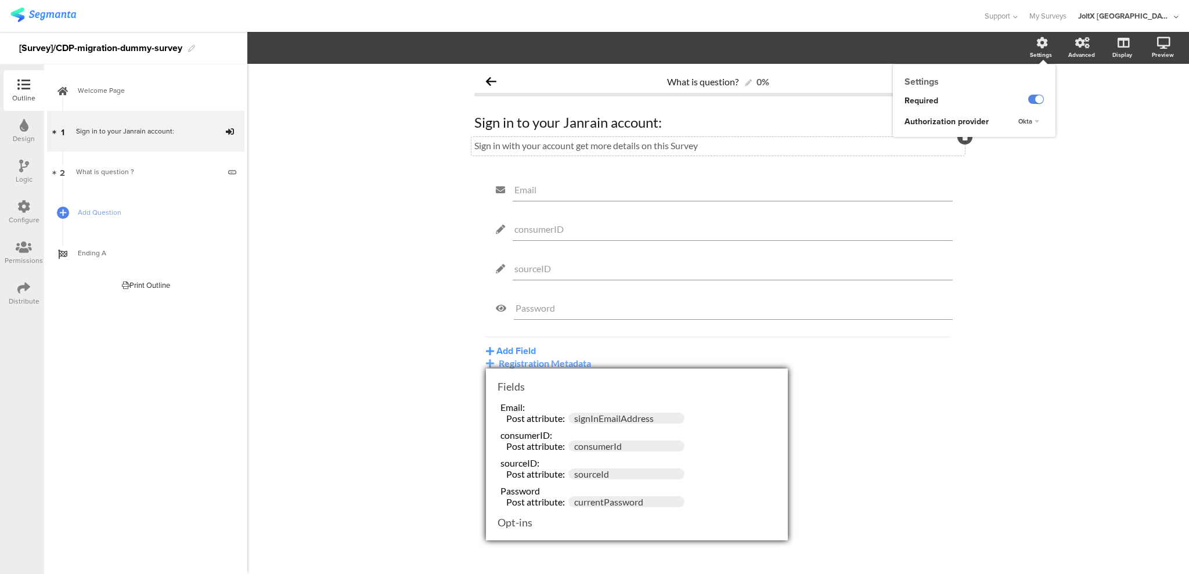
click at [402, 430] on div "What is question? 0% Sign in to your Janrain account: Sign in to your Janrain a…" at bounding box center [717, 319] width 941 height 510
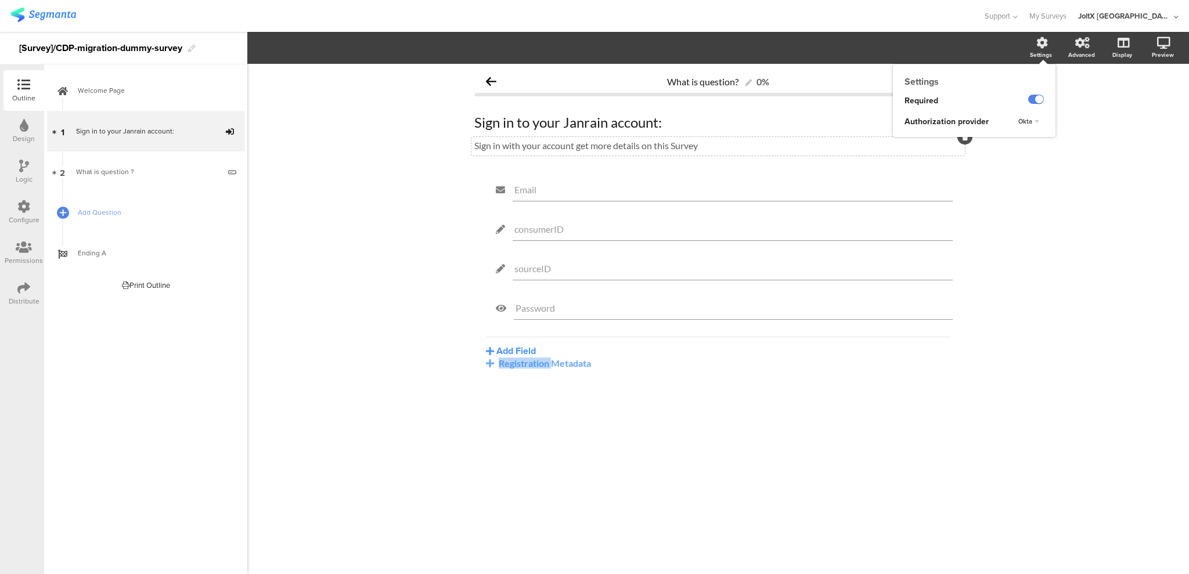
click at [402, 430] on div "What is question? 0% Sign in to your Janrain account: Sign in to your Janrain a…" at bounding box center [717, 319] width 941 height 510
click at [891, 430] on div "What is question? 0% Sign in to your Janrain account: Sign in to your Janrain a…" at bounding box center [717, 319] width 941 height 510
click at [891, 49] on div "Settings" at bounding box center [1046, 48] width 41 height 29
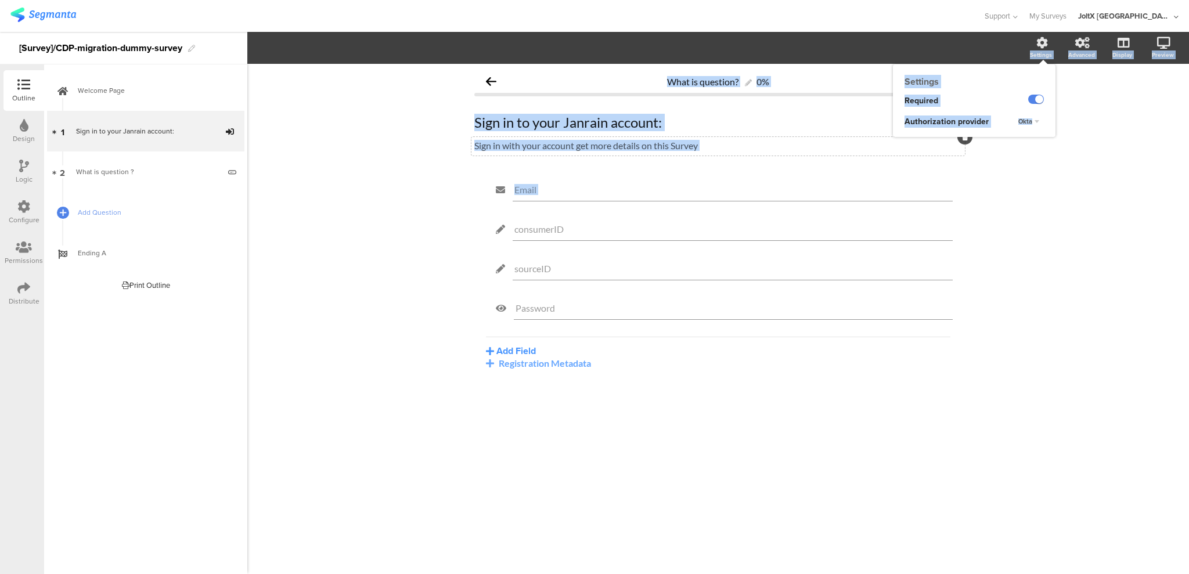
drag, startPoint x: 1042, startPoint y: 49, endPoint x: 1061, endPoint y: 218, distance: 169.4
click at [891, 218] on div "Settings Settings Required Authorization provider Okta Advanced Display Preview…" at bounding box center [717, 303] width 941 height 542
click at [891, 218] on div "What is question? 0% Sign in to your Janrain account: Sign in to your Janrain a…" at bounding box center [717, 319] width 941 height 510
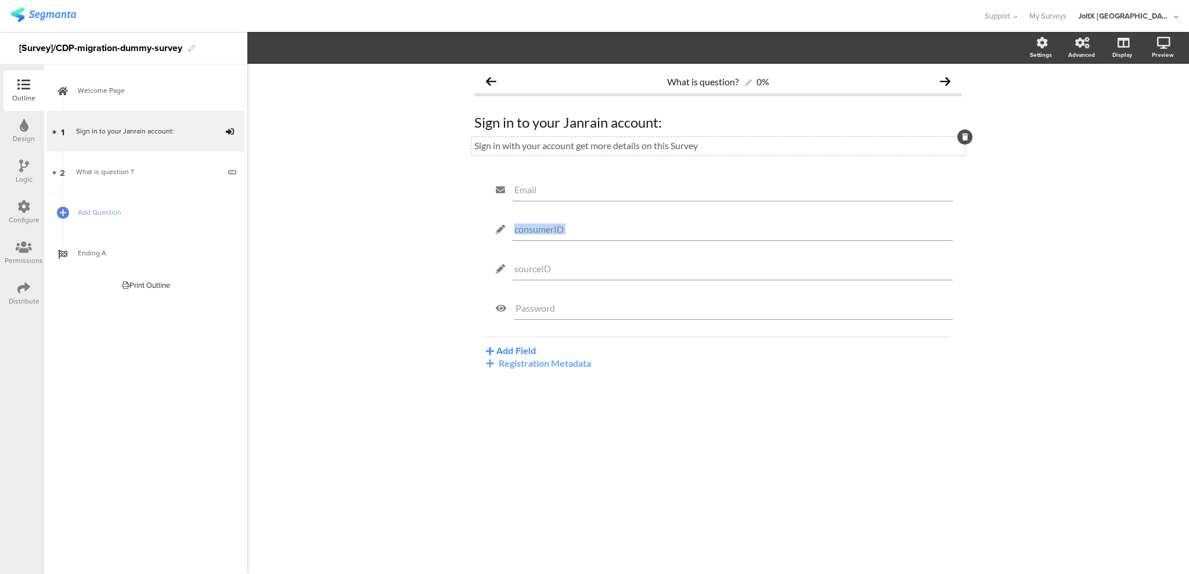
click at [891, 218] on div "What is question? 0% Sign in to your Janrain account: Sign in to your Janrain a…" at bounding box center [717, 319] width 941 height 510
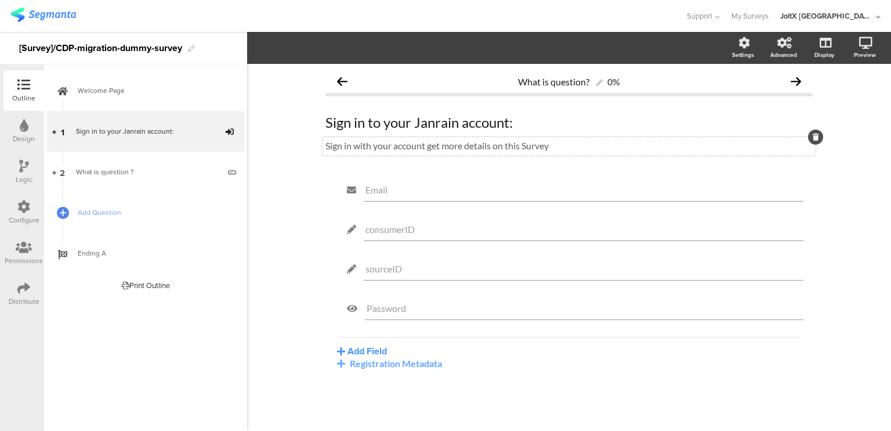
click at [15, 209] on div "Configure" at bounding box center [23, 212] width 41 height 41
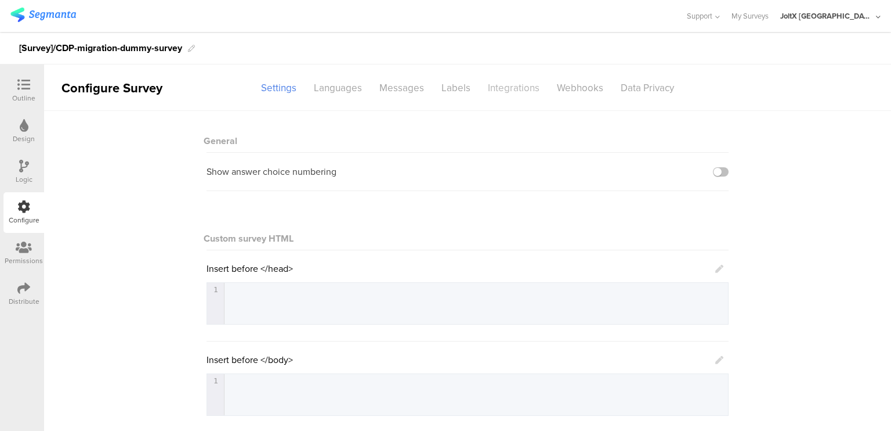
click at [490, 79] on div "Integrations" at bounding box center [513, 88] width 69 height 20
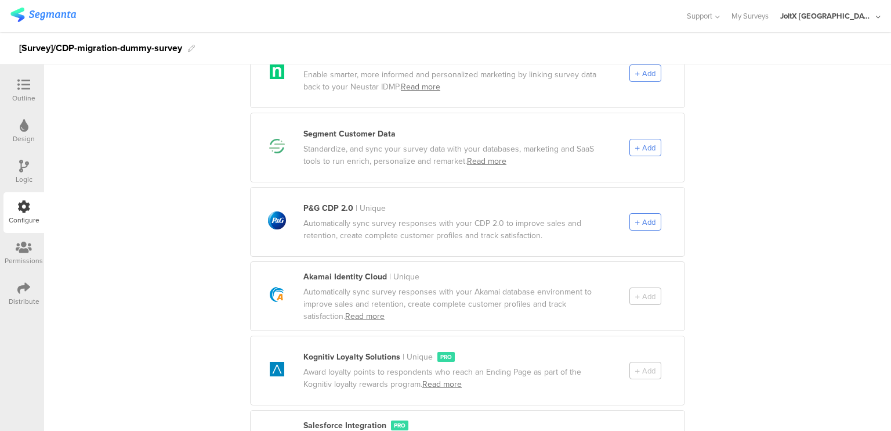
scroll to position [615, 0]
click at [642, 217] on span "Add" at bounding box center [648, 222] width 13 height 11
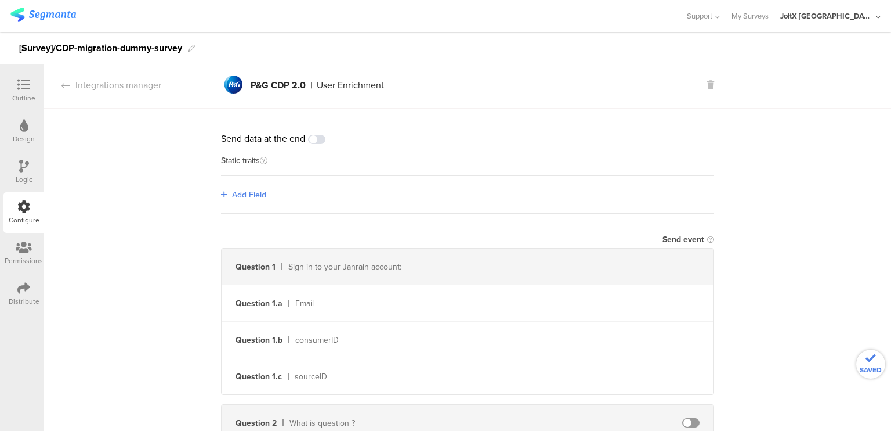
scroll to position [0, 0]
drag, startPoint x: 640, startPoint y: 213, endPoint x: 649, endPoint y: 189, distance: 26.1
click at [649, 189] on div "Add Field" at bounding box center [467, 197] width 493 height 38
click at [172, 208] on div "Send data at the end Static traits Add Field Send event Question 1 Sign in to y…" at bounding box center [467, 323] width 847 height 424
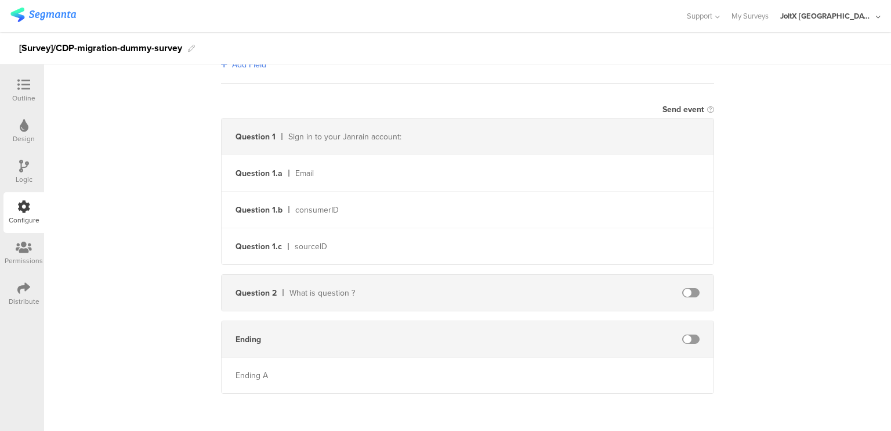
scroll to position [90, 0]
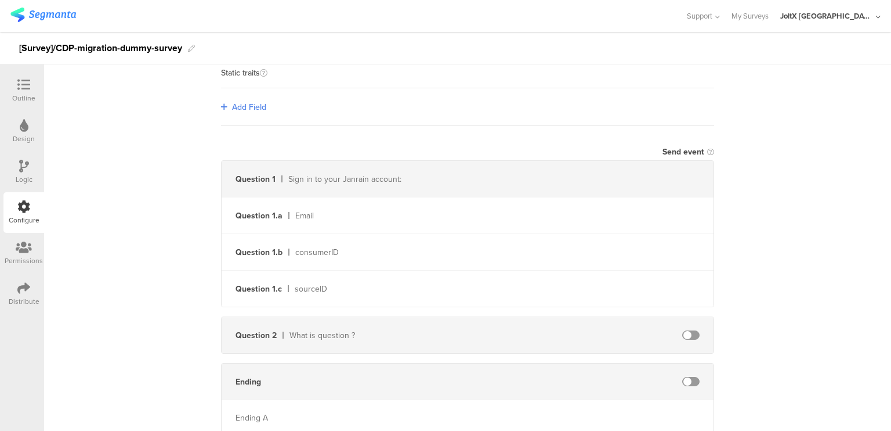
click at [299, 218] on div "Email" at bounding box center [397, 216] width 204 height 12
click at [310, 257] on div "consumerID" at bounding box center [397, 252] width 204 height 12
click at [318, 310] on div "Question 1 Sign in to your Janrain account: Question 1.a Email Question 1.b con…" at bounding box center [467, 298] width 493 height 276
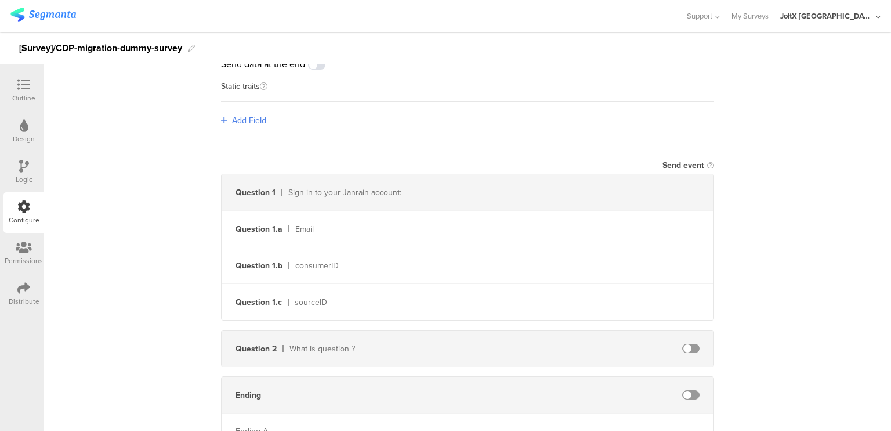
scroll to position [14, 0]
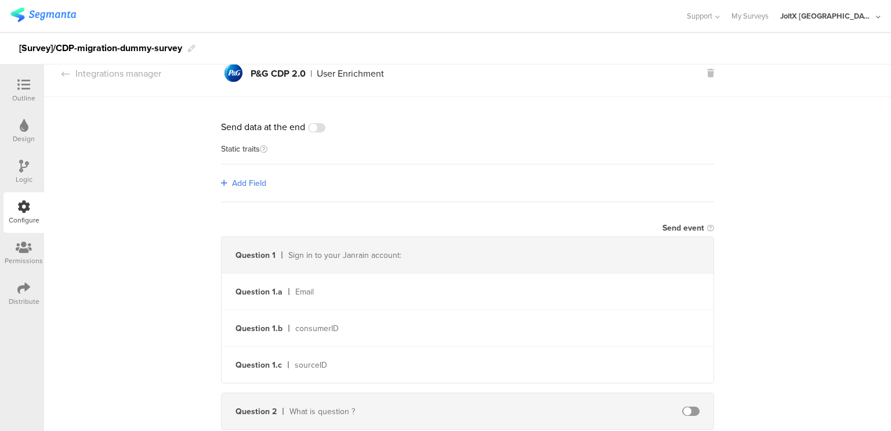
click at [251, 189] on div "Add Field" at bounding box center [467, 183] width 493 height 38
click at [249, 183] on span "Add Field" at bounding box center [249, 183] width 34 height 12
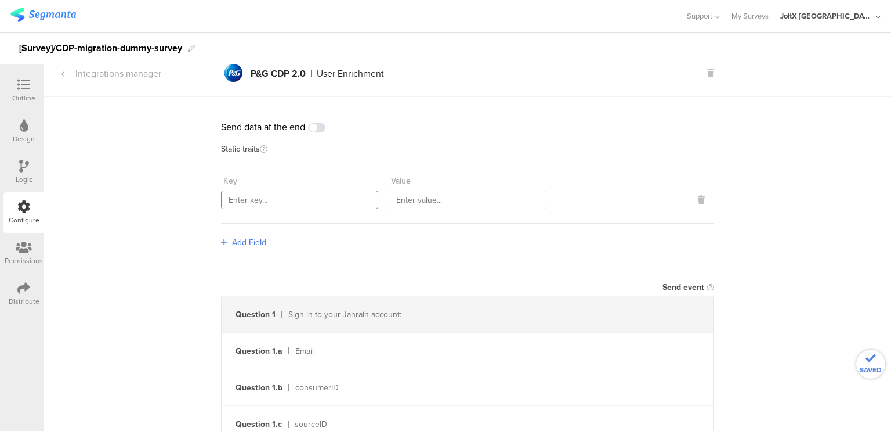
click at [270, 201] on input "text" at bounding box center [299, 199] width 157 height 19
type input "countryCode"
click at [425, 202] on input "text" at bounding box center [467, 199] width 157 height 19
type input "jp"
click at [332, 248] on div "Add Field" at bounding box center [467, 242] width 493 height 38
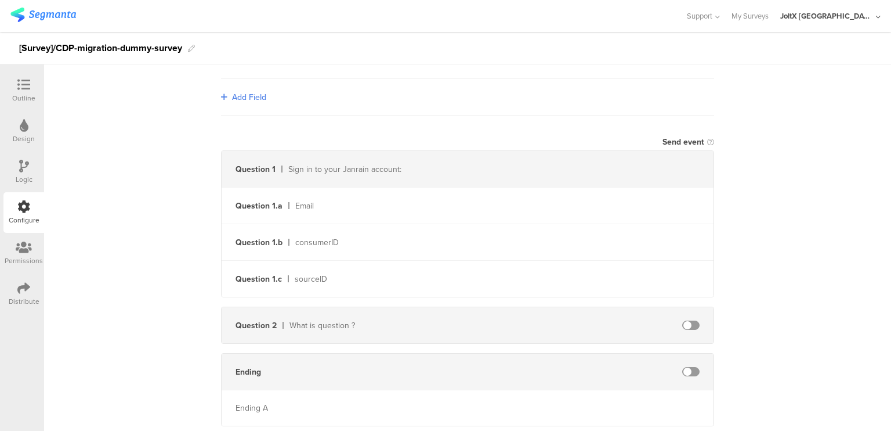
scroll to position [190, 0]
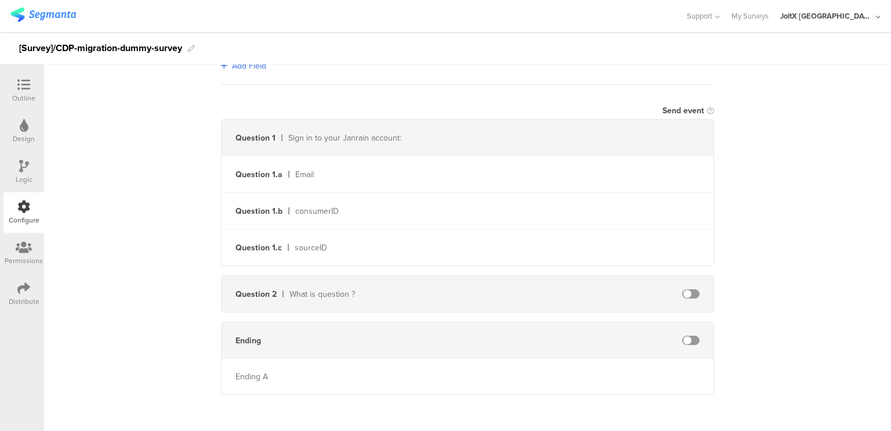
click at [692, 289] on span at bounding box center [690, 293] width 17 height 9
click at [621, 294] on input "text" at bounding box center [591, 293] width 128 height 19
click at [688, 295] on span at bounding box center [690, 293] width 17 height 9
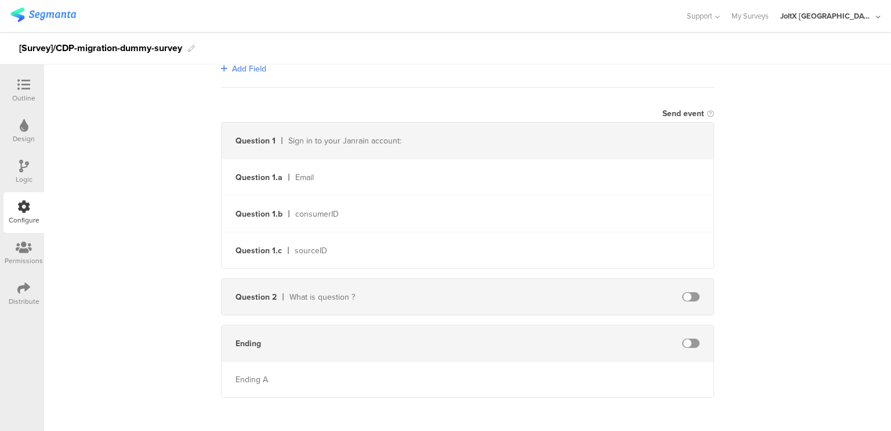
click at [693, 295] on span at bounding box center [690, 296] width 17 height 9
click at [573, 301] on input "text" at bounding box center [591, 296] width 128 height 19
click at [488, 341] on div "Ending" at bounding box center [360, 340] width 277 height 12
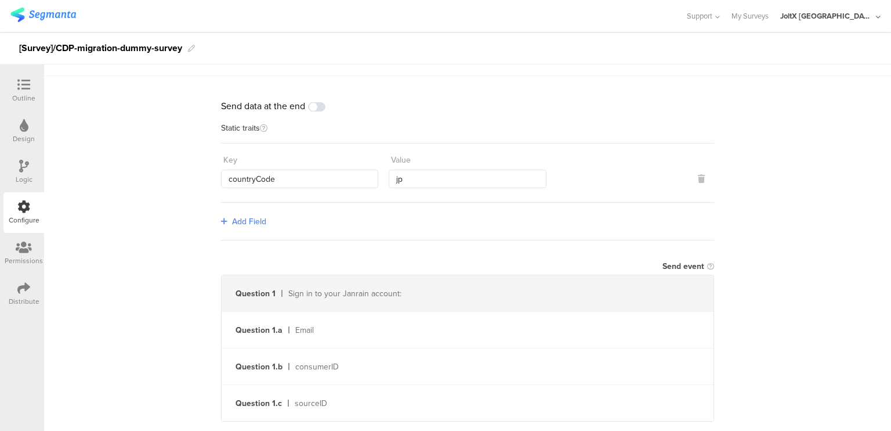
scroll to position [0, 0]
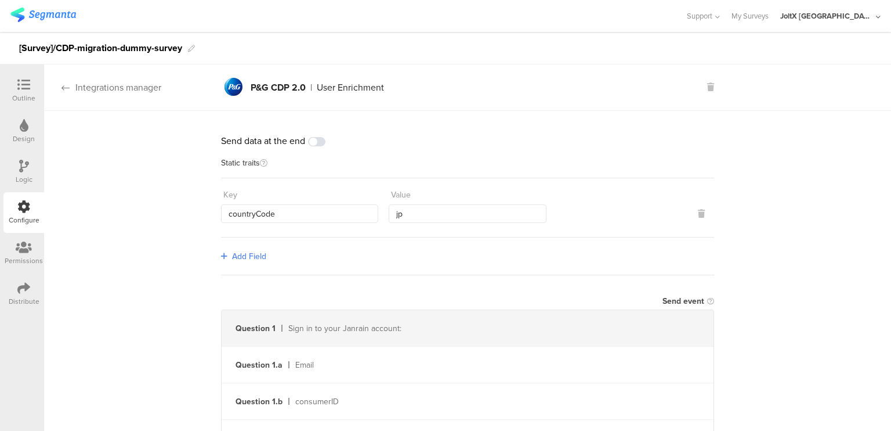
click at [67, 88] on icon at bounding box center [66, 87] width 8 height 9
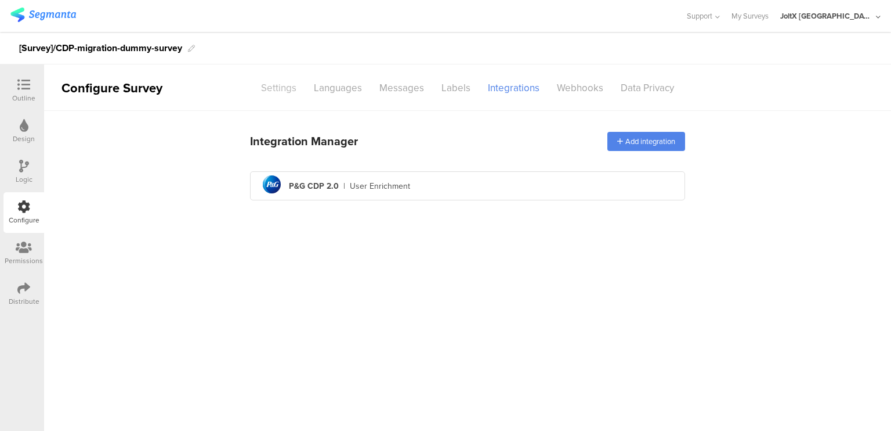
click at [291, 83] on div "Settings" at bounding box center [278, 88] width 53 height 20
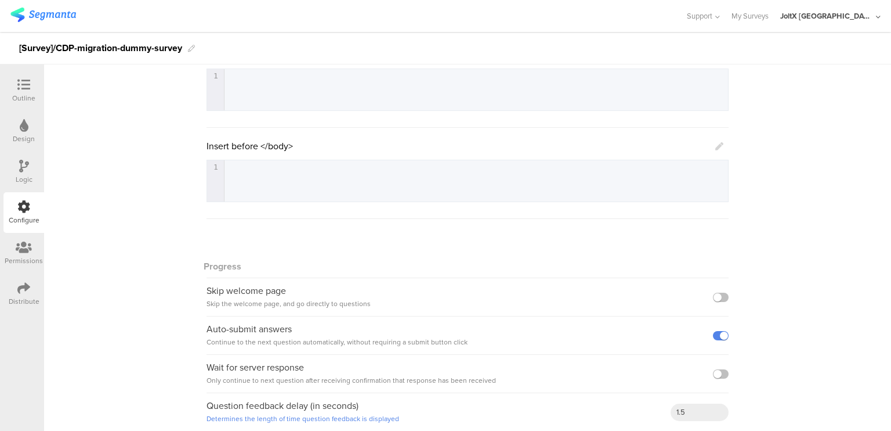
scroll to position [225, 0]
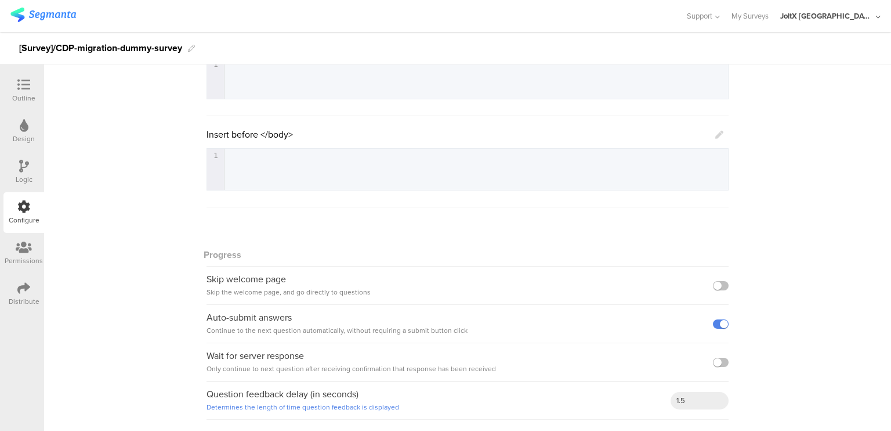
click at [23, 296] on div "Distribute" at bounding box center [24, 301] width 31 height 10
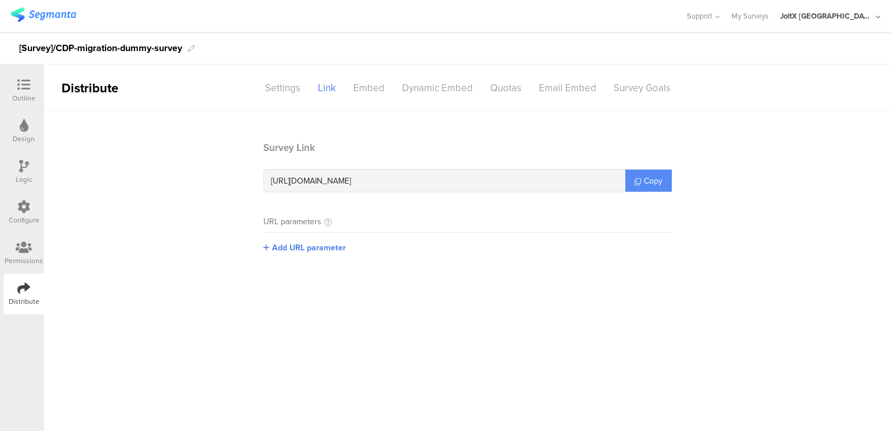
click at [651, 186] on link "Copy" at bounding box center [649, 180] width 46 height 22
click at [28, 95] on div "Outline" at bounding box center [23, 98] width 23 height 10
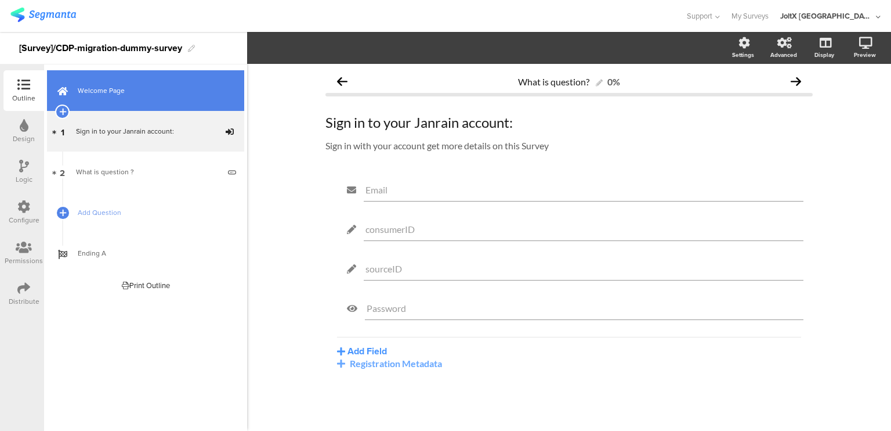
click at [127, 88] on span "Welcome Page" at bounding box center [152, 91] width 149 height 12
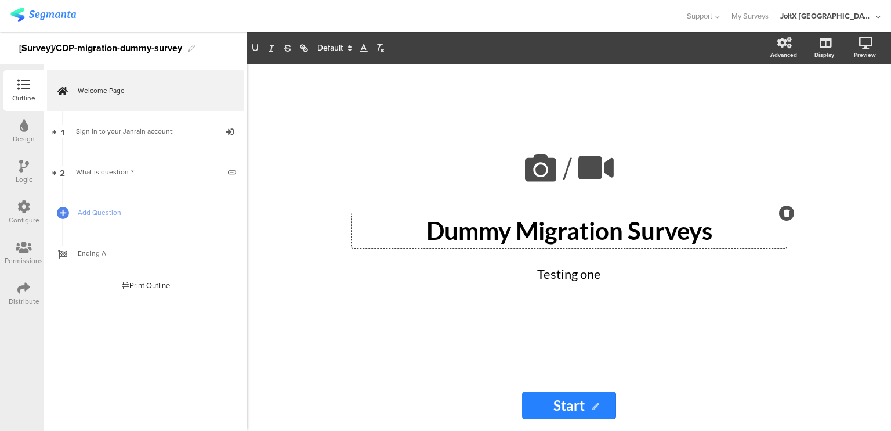
click at [507, 243] on div "Dummy Migration Surveys Dummy Migration Surveys Dummy Migration Surveys" at bounding box center [569, 230] width 435 height 35
click at [507, 243] on p "Dummy Migration Surveys" at bounding box center [569, 230] width 429 height 29
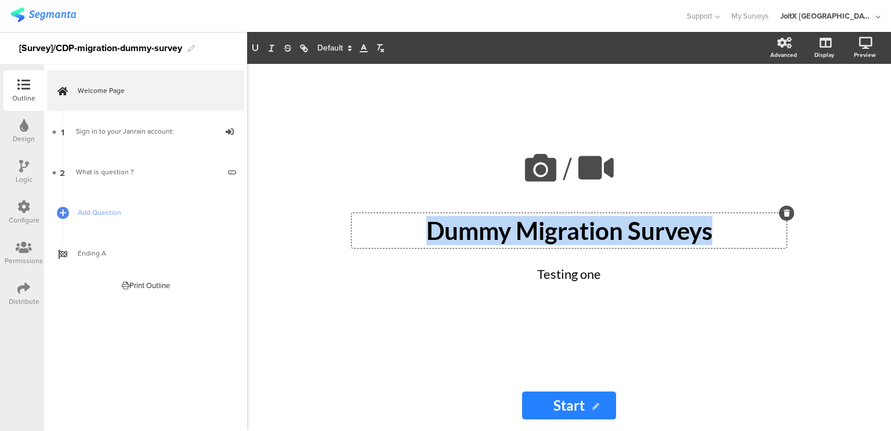
click at [507, 243] on p "Dummy Migration Surveys" at bounding box center [569, 230] width 429 height 29
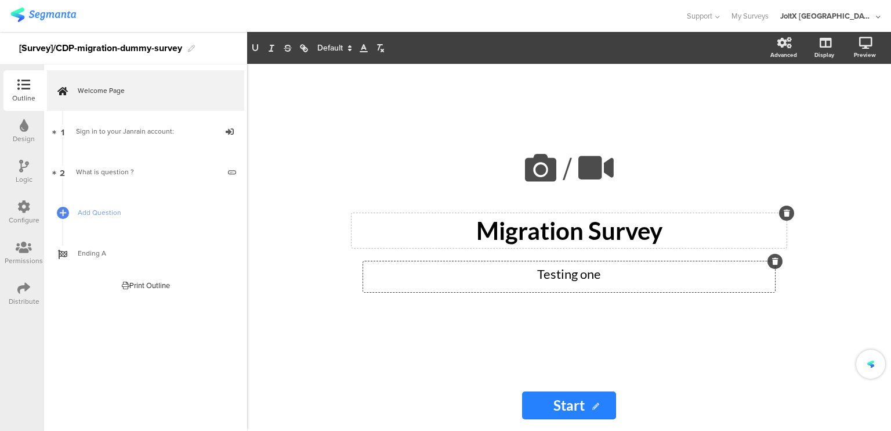
click at [590, 270] on div "Testing one Testing one Testing one" at bounding box center [569, 276] width 412 height 31
click at [590, 270] on p "Testing one" at bounding box center [569, 273] width 406 height 19
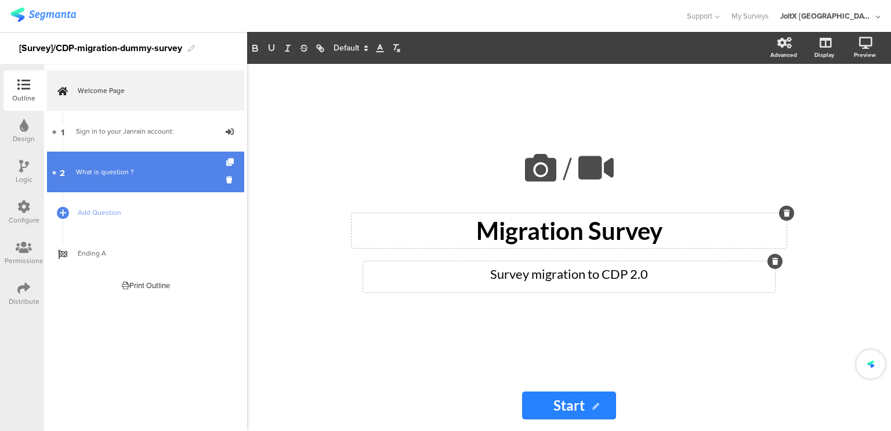
click at [141, 172] on div "What is question ?" at bounding box center [147, 172] width 143 height 12
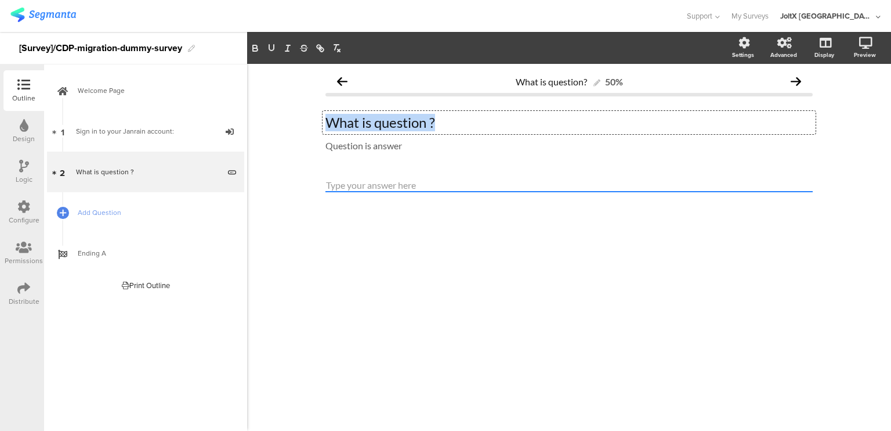
drag, startPoint x: 453, startPoint y: 125, endPoint x: 285, endPoint y: 69, distance: 176.7
click at [285, 69] on div "What is question? 50% What is question ? What is question ? What is question ? …" at bounding box center [569, 247] width 644 height 367
click at [418, 145] on div "Question is answer Question is answer Question is answer" at bounding box center [569, 146] width 493 height 19
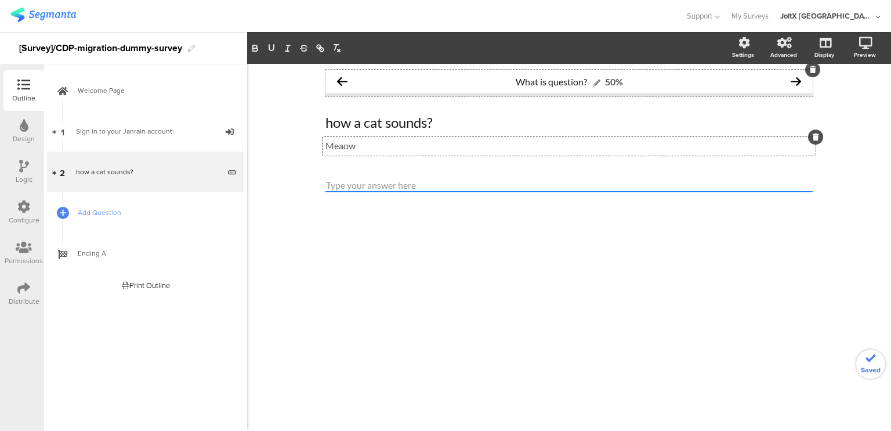
click at [575, 77] on span "What is question?" at bounding box center [551, 81] width 71 height 11
click at [552, 160] on div "how a cat sounds? how a cat sounds? Meaow Meaow" at bounding box center [569, 133] width 487 height 62
click at [90, 220] on link "Add Question" at bounding box center [145, 212] width 197 height 41
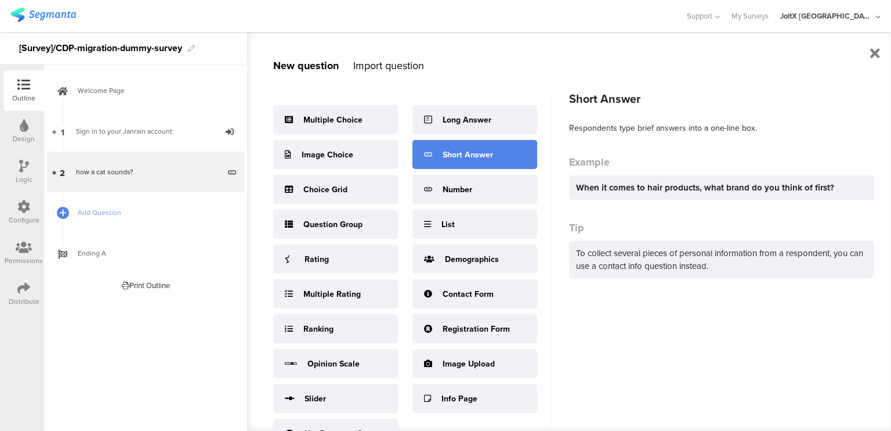
click at [472, 157] on div "Short Answer" at bounding box center [468, 155] width 50 height 12
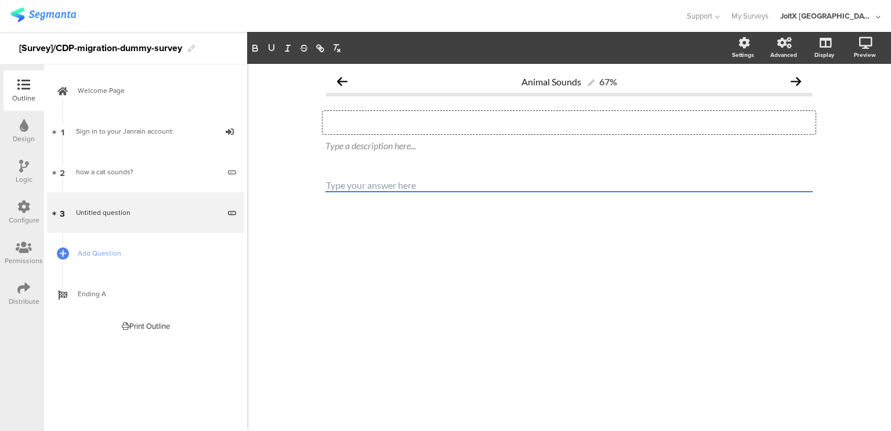
click at [420, 129] on div "Type your question here..." at bounding box center [569, 122] width 493 height 23
click at [428, 139] on div "Type a description here..." at bounding box center [569, 146] width 493 height 19
click at [434, 323] on div "Animal Sounds 67% How a dog sounds ? How a dog sounds ? Howling Howling" at bounding box center [569, 247] width 644 height 367
click at [31, 209] on div "Configure" at bounding box center [23, 212] width 41 height 41
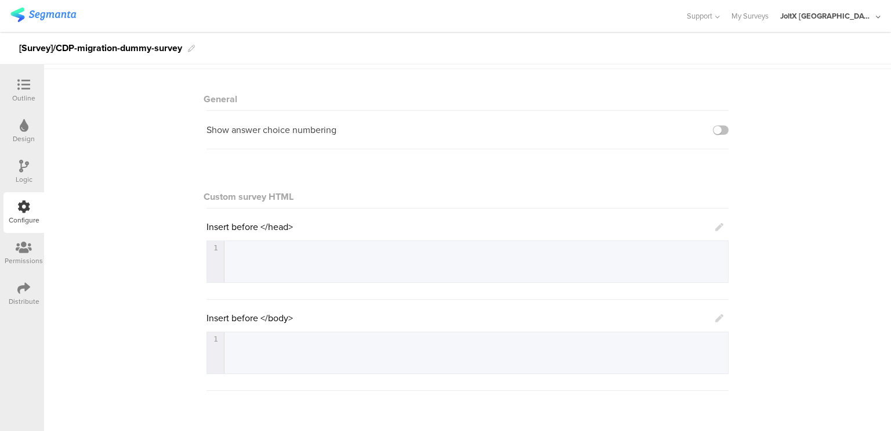
scroll to position [5, 0]
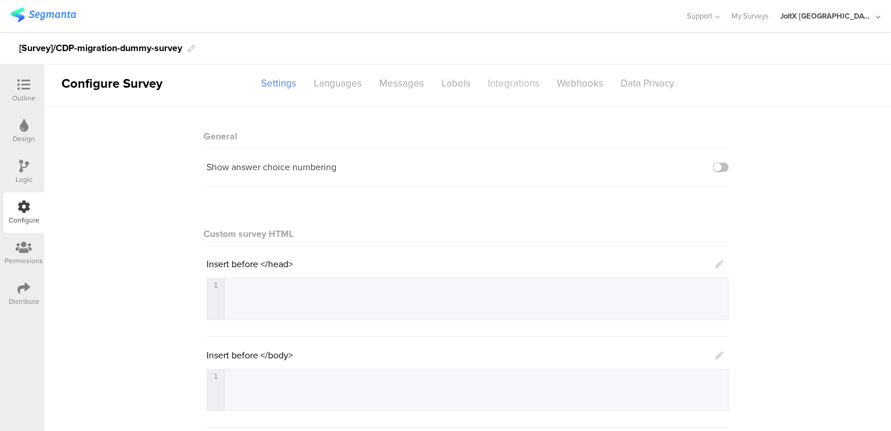
click at [513, 88] on div "Integrations" at bounding box center [513, 83] width 69 height 20
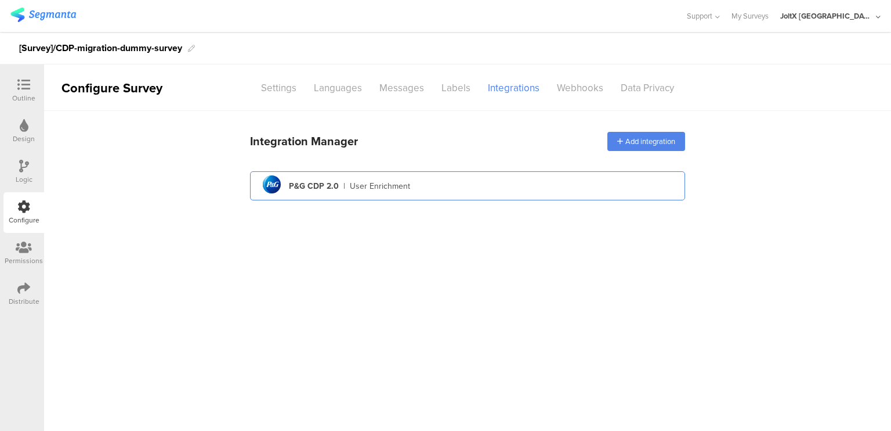
click at [410, 183] on div "pg logo P&G CDP 2.0 | User Enrichment" at bounding box center [467, 186] width 417 height 28
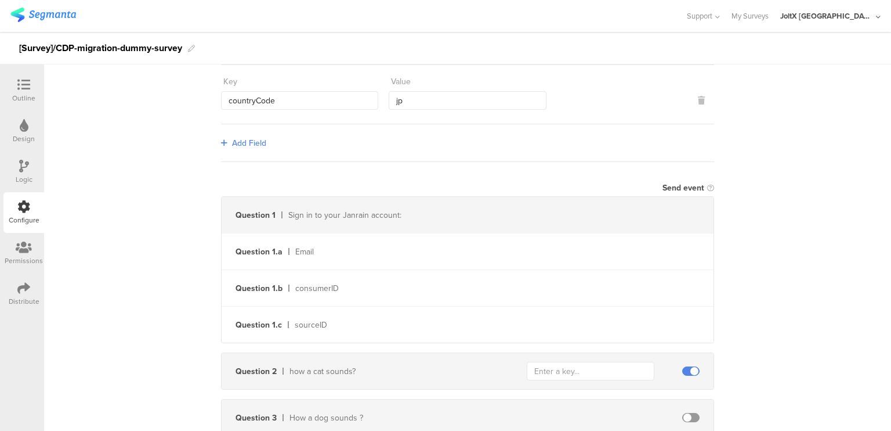
scroll to position [139, 0]
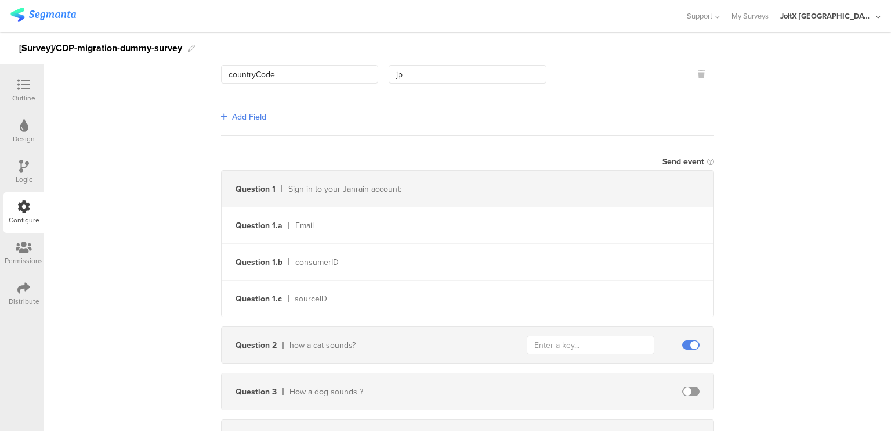
click at [694, 384] on div "Question 3 How a dog sounds ?" at bounding box center [468, 391] width 492 height 36
click at [689, 393] on span at bounding box center [690, 391] width 17 height 9
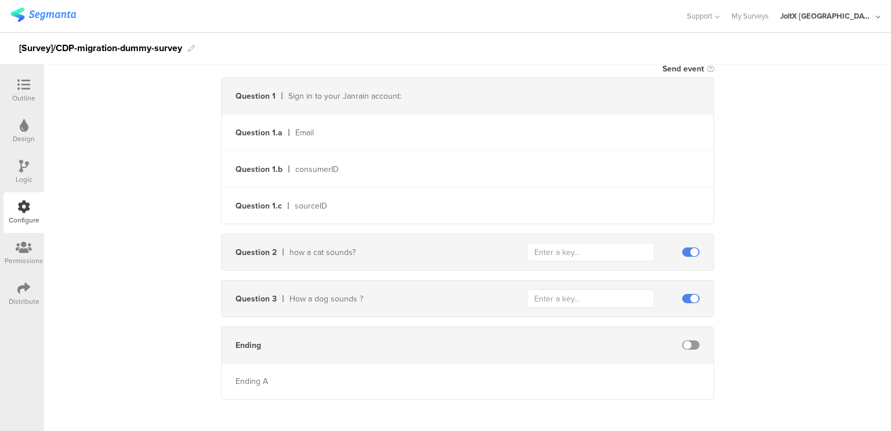
scroll to position [237, 0]
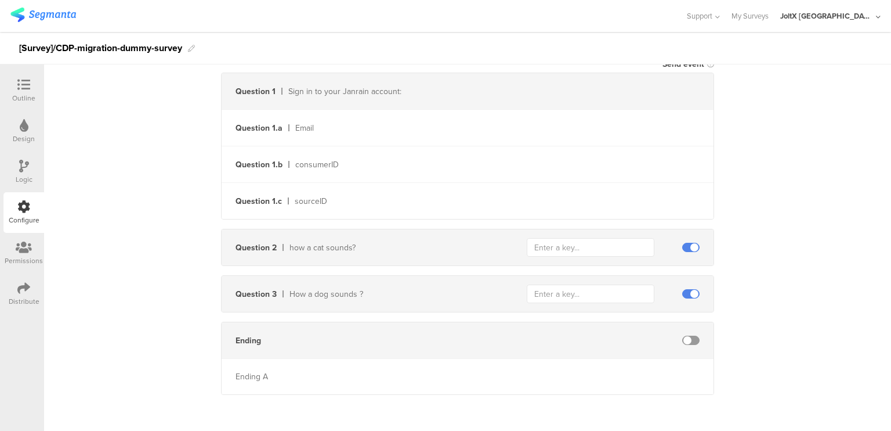
click at [160, 140] on div "Send data at the end Static traits Key countryCode Value jp Add Field Send even…" at bounding box center [467, 139] width 847 height 530
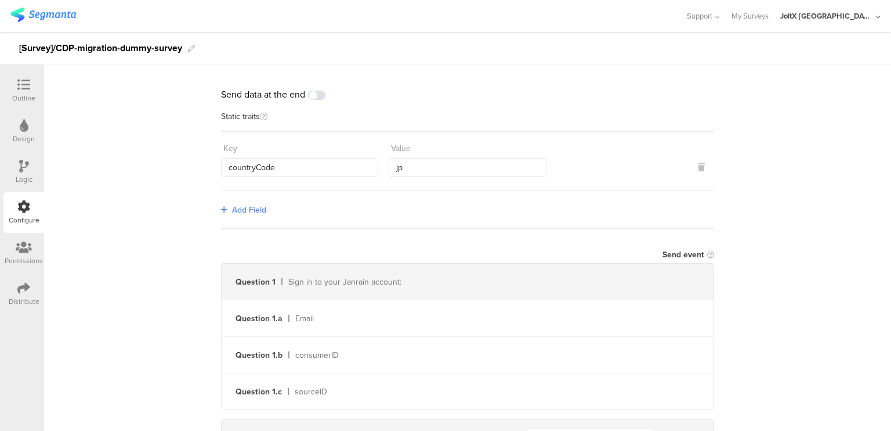
scroll to position [0, 0]
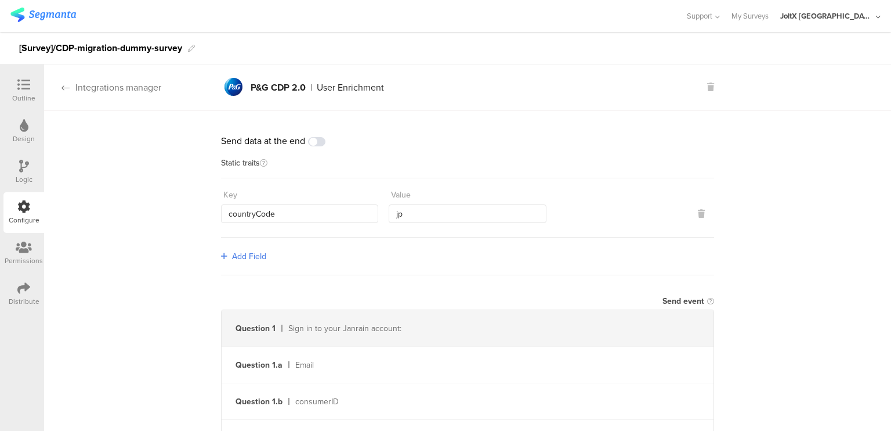
click at [67, 90] on icon at bounding box center [66, 87] width 8 height 9
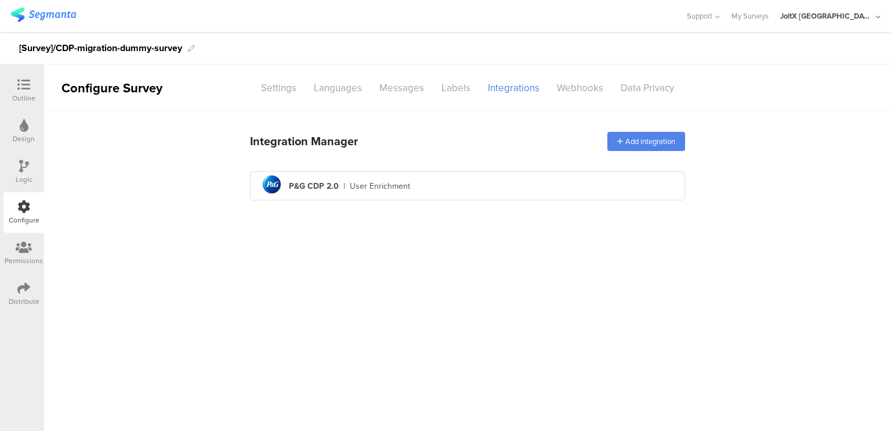
click at [15, 301] on div "Distribute" at bounding box center [24, 301] width 31 height 10
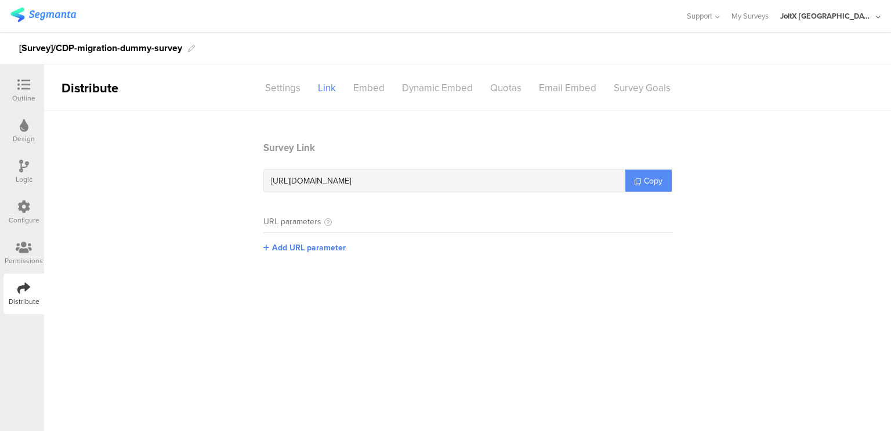
click at [638, 180] on icon at bounding box center [638, 181] width 6 height 6
click at [663, 176] on link "Copy" at bounding box center [649, 180] width 46 height 22
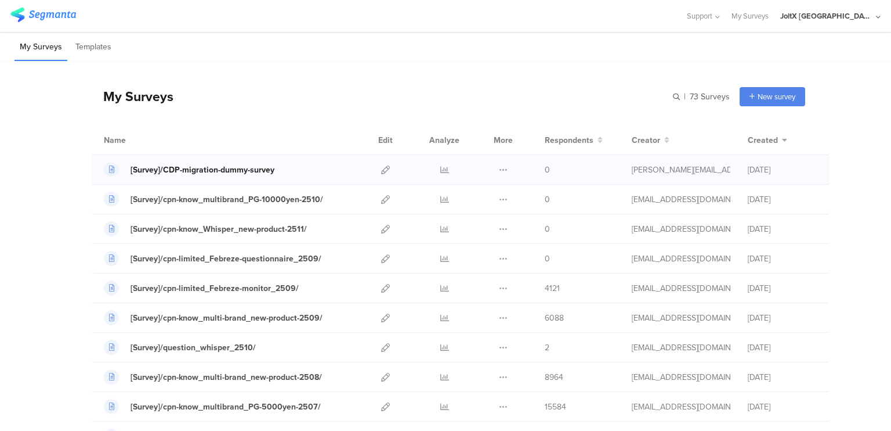
click at [208, 169] on div "[Survey]/CDP-migration-dummy-survey" at bounding box center [203, 170] width 144 height 12
click at [263, 172] on div "[Survey]/CDP-migration-dummy-survey" at bounding box center [203, 170] width 144 height 12
